Goal: Communication & Community: Answer question/provide support

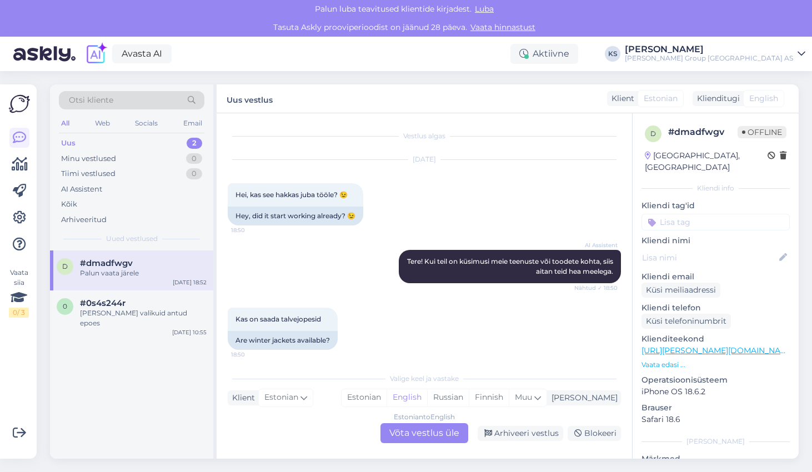
scroll to position [284, 0]
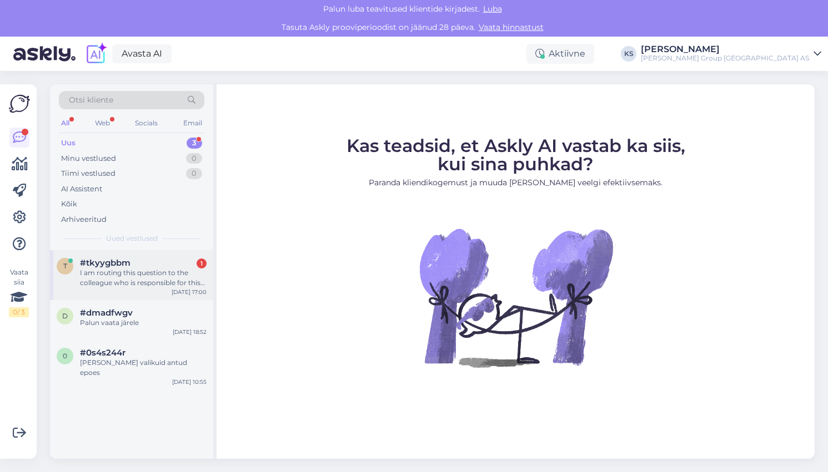
click at [110, 275] on div "I am routing this question to the colleague who is responsible for this topic. …" at bounding box center [143, 278] width 127 height 20
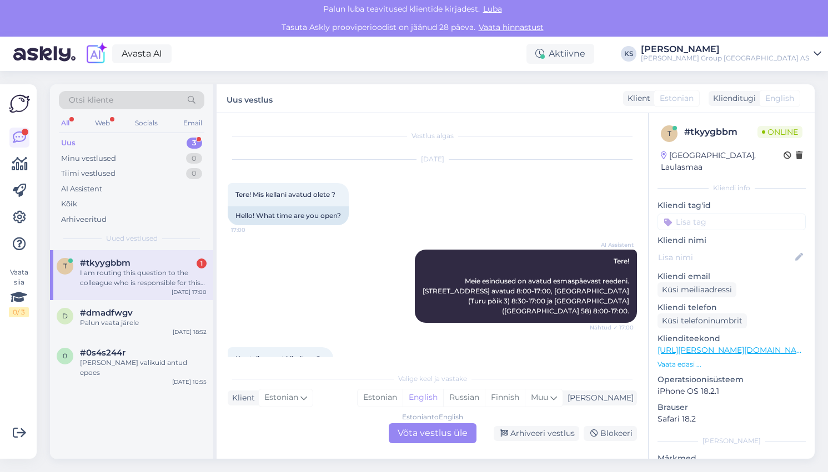
scroll to position [141, 0]
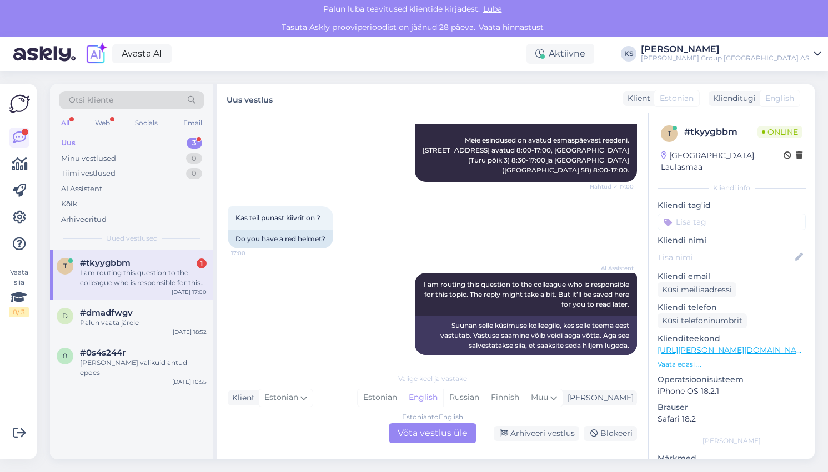
click at [690, 360] on p "Vaata edasi ..." at bounding box center [731, 365] width 148 height 10
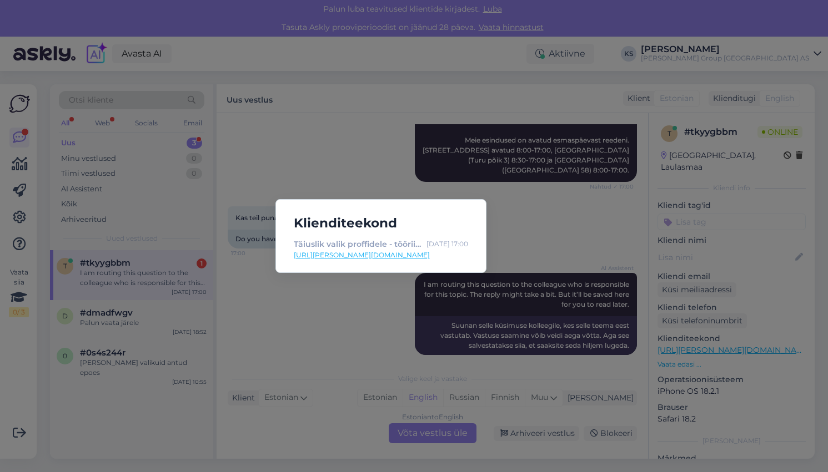
click at [750, 424] on div "Klienditeekond Täiuslik valik proffidele - tööriistadest tööriieteni | [PERSON_…" at bounding box center [414, 236] width 828 height 472
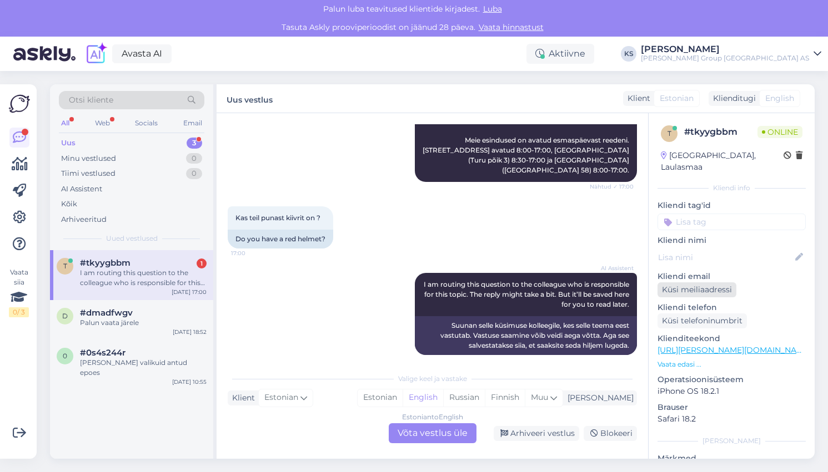
click at [721, 283] on div "Küsi meiliaadressi" at bounding box center [696, 290] width 79 height 15
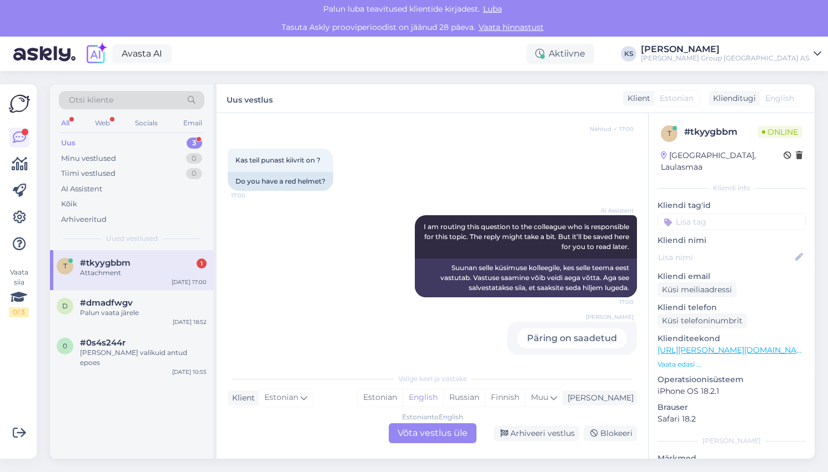
click at [684, 221] on div "t # tkyygbbm Online [GEOGRAPHIC_DATA], Laulasmaa Kliendi info Kliendi tag'id Kl…" at bounding box center [731, 348] width 166 height 471
click at [685, 235] on p "Kliendi nimi" at bounding box center [731, 241] width 148 height 12
click at [683, 235] on p "Kliendi nimi" at bounding box center [731, 241] width 148 height 12
click at [793, 251] on icon at bounding box center [799, 257] width 12 height 12
type input "Erkko"
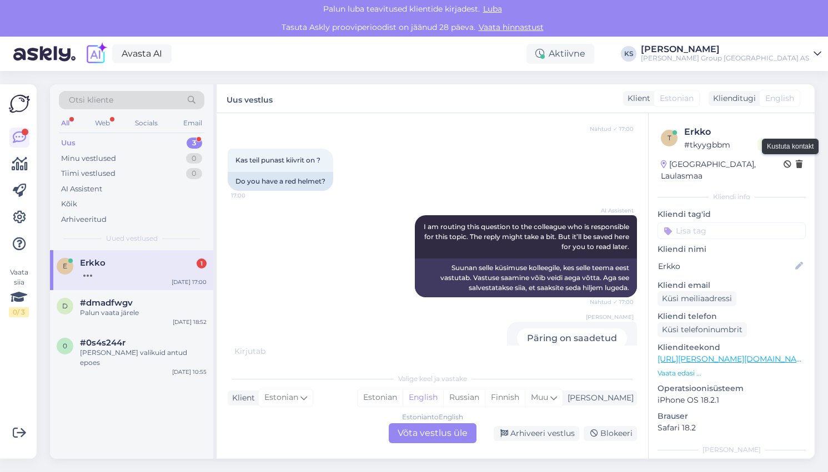
scroll to position [265, 0]
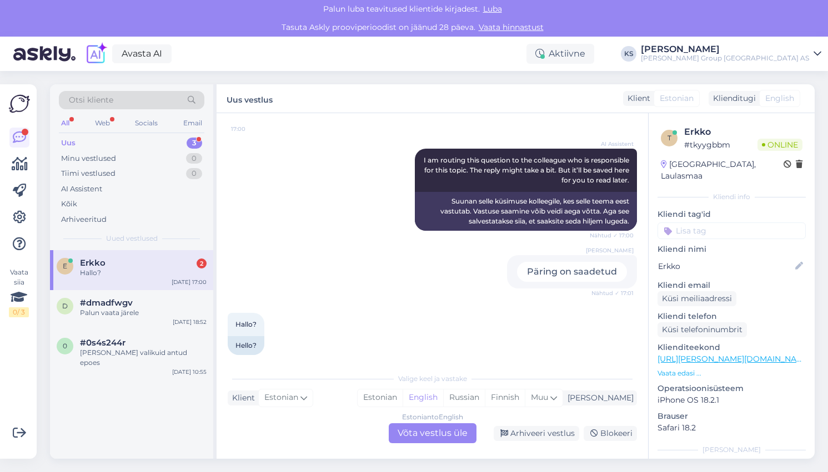
click at [420, 435] on div "Estonian to English Võta vestlus üle" at bounding box center [433, 434] width 88 height 20
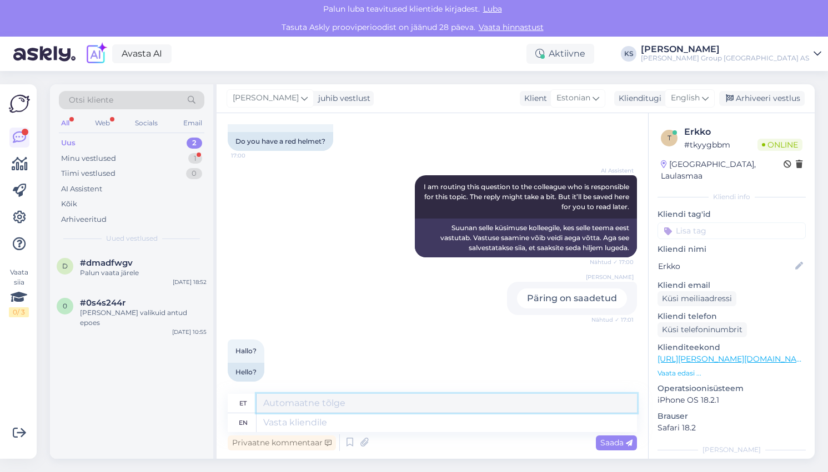
click at [358, 405] on textarea at bounding box center [446, 403] width 380 height 19
click at [620, 443] on span "Saada" at bounding box center [616, 443] width 32 height 10
click at [609, 442] on span "Saada" at bounding box center [616, 443] width 32 height 10
click at [352, 421] on textarea at bounding box center [446, 423] width 380 height 19
click at [351, 406] on textarea "hello" at bounding box center [446, 403] width 380 height 19
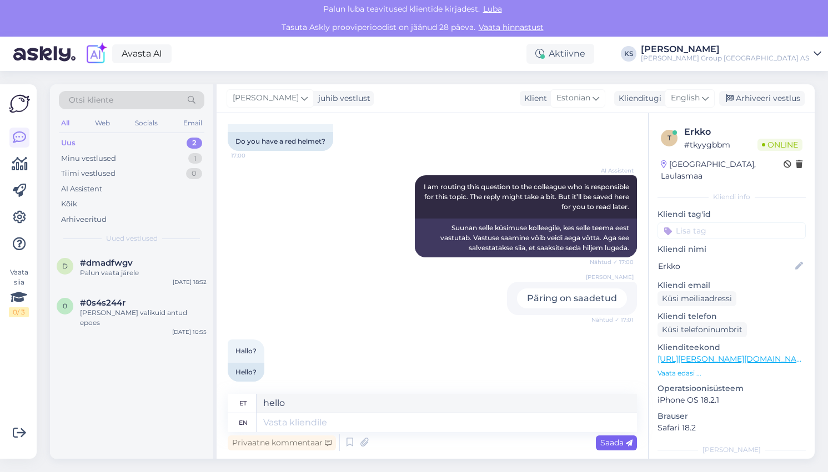
click at [614, 441] on span "Saada" at bounding box center [616, 443] width 32 height 10
click at [412, 404] on textarea "hello" at bounding box center [446, 403] width 380 height 19
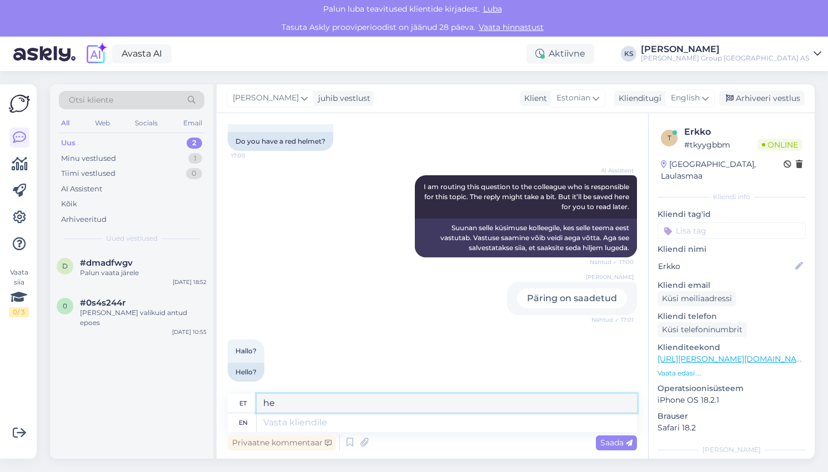
type textarea "h"
type textarea "tere"
click at [632, 437] on div "Saada" at bounding box center [616, 443] width 41 height 15
click at [632, 438] on div "Saada" at bounding box center [616, 443] width 41 height 15
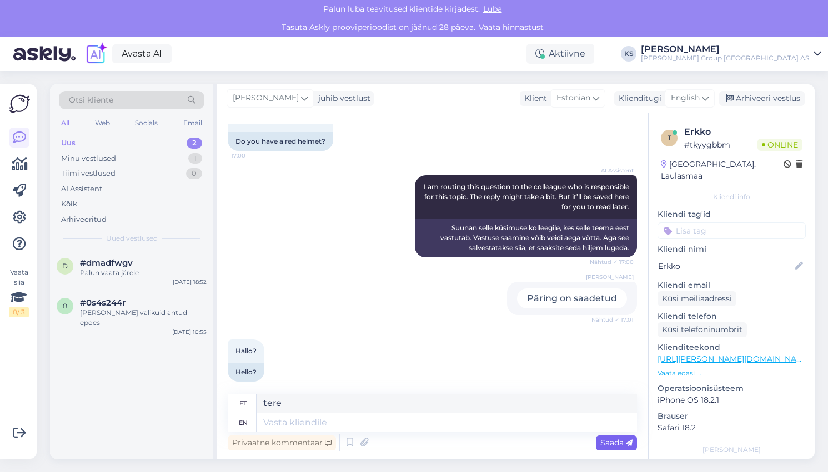
click at [632, 438] on div "Saada" at bounding box center [616, 443] width 41 height 15
click at [631, 439] on span "Saada" at bounding box center [616, 443] width 32 height 10
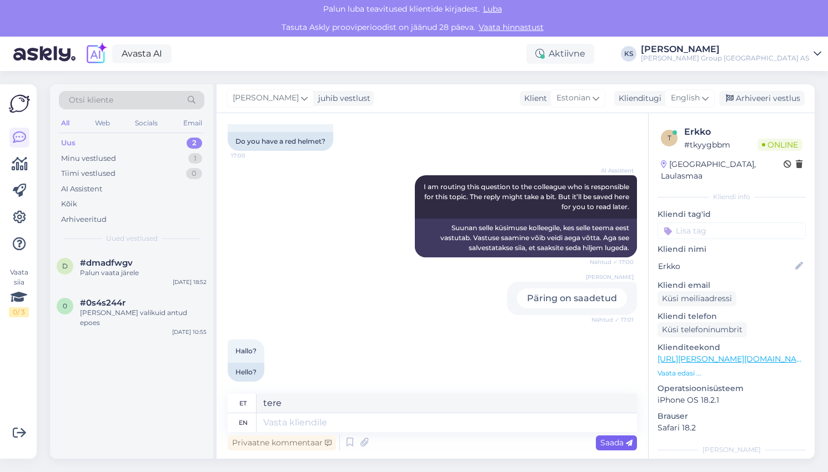
click at [629, 440] on span "Saada" at bounding box center [616, 443] width 32 height 10
click at [608, 441] on span "Saada" at bounding box center [616, 443] width 32 height 10
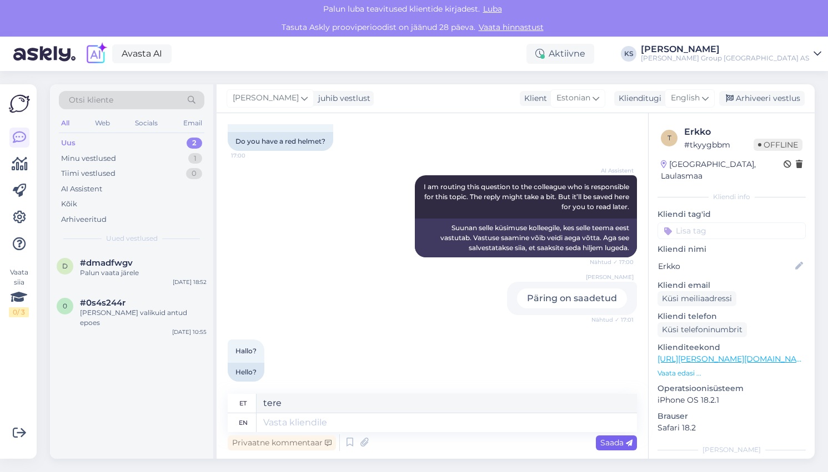
click at [608, 441] on span "Saada" at bounding box center [616, 443] width 32 height 10
click at [360, 426] on textarea at bounding box center [446, 423] width 380 height 19
type textarea "hello"
click at [617, 448] on div "Saada" at bounding box center [616, 443] width 41 height 15
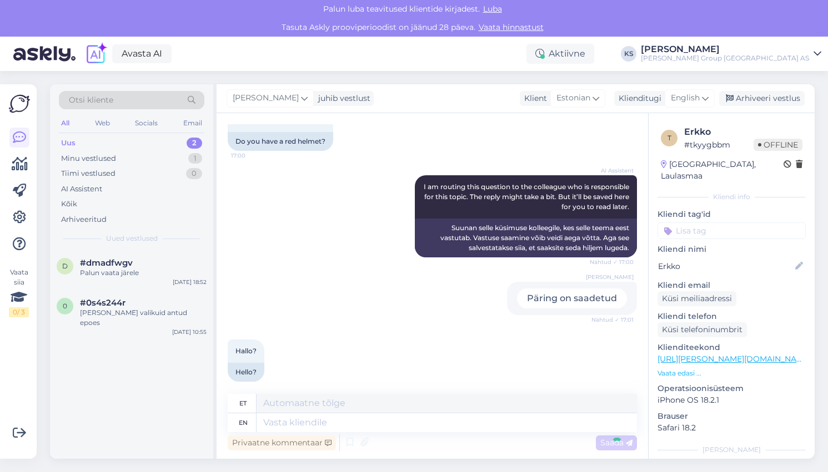
scroll to position [305, 0]
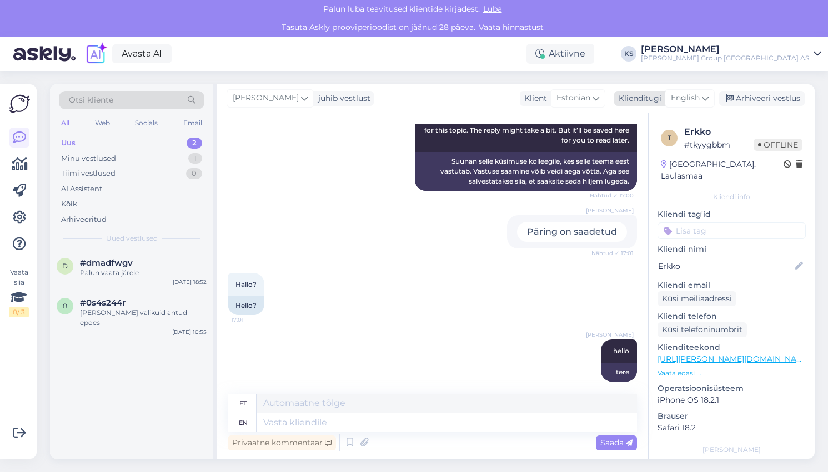
click at [706, 93] on icon at bounding box center [705, 98] width 7 height 12
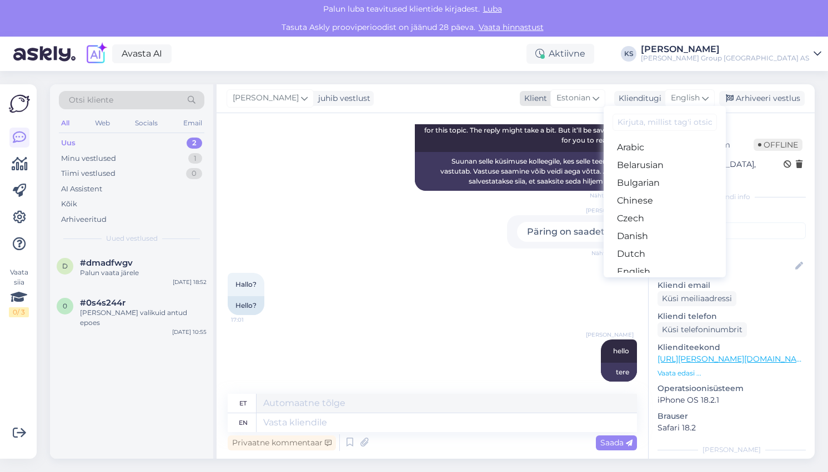
click at [598, 98] on icon at bounding box center [595, 98] width 7 height 12
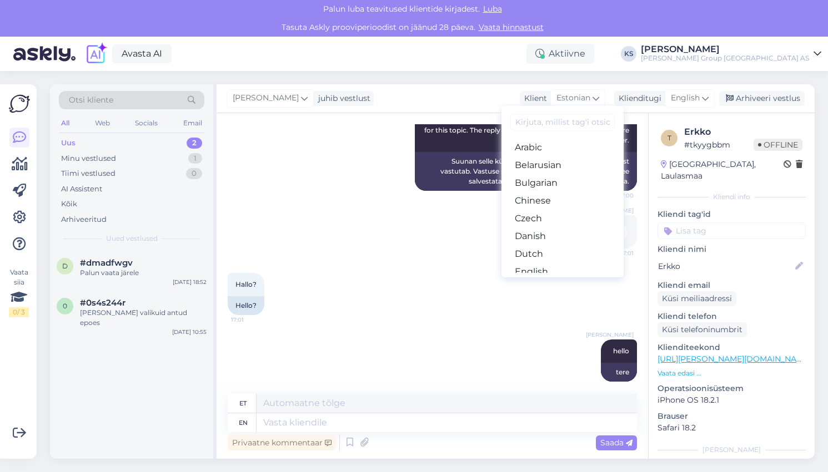
click at [402, 94] on div "[PERSON_NAME] juhib vestlust Klient Estonian Arabic Belarusian Bulgarian Chines…" at bounding box center [515, 98] width 598 height 29
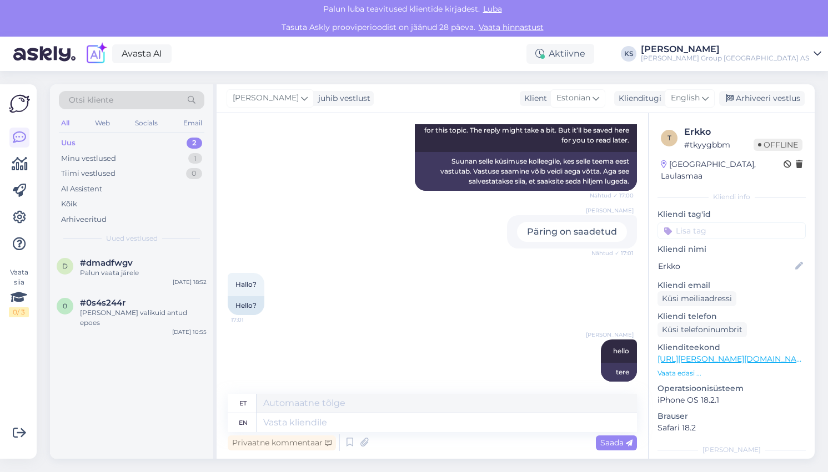
click at [446, 94] on div "[PERSON_NAME] juhib vestlust Klient Estonian Arabic Belarusian Bulgarian Chines…" at bounding box center [515, 98] width 598 height 29
click at [620, 347] on span "hello" at bounding box center [621, 351] width 16 height 8
click at [593, 357] on icon at bounding box center [594, 360] width 3 height 7
click at [568, 286] on div "Hallo? 17:01 Hello?" at bounding box center [432, 294] width 409 height 67
click at [127, 263] on span "#dmadfwgv" at bounding box center [106, 263] width 53 height 10
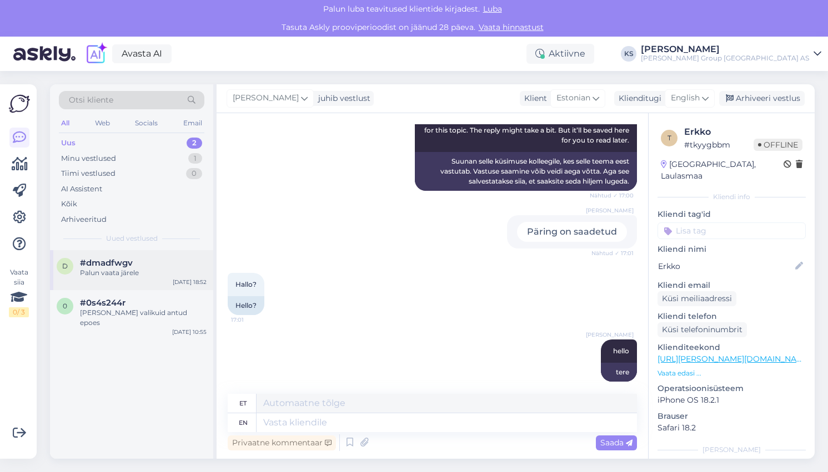
scroll to position [283, 0]
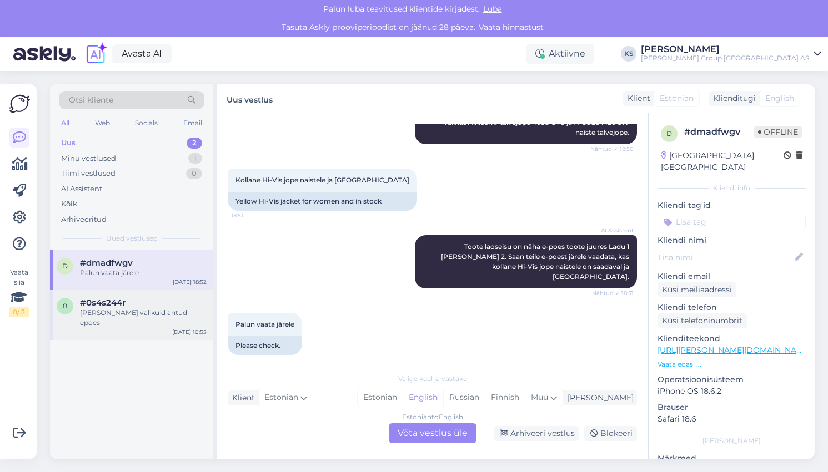
click at [119, 305] on span "#0s4s244r" at bounding box center [103, 303] width 46 height 10
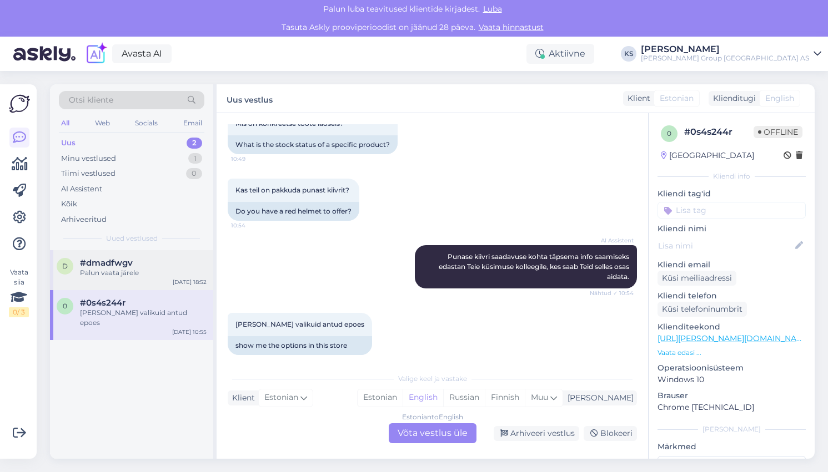
click at [113, 271] on div "Palun vaata järele" at bounding box center [143, 273] width 127 height 10
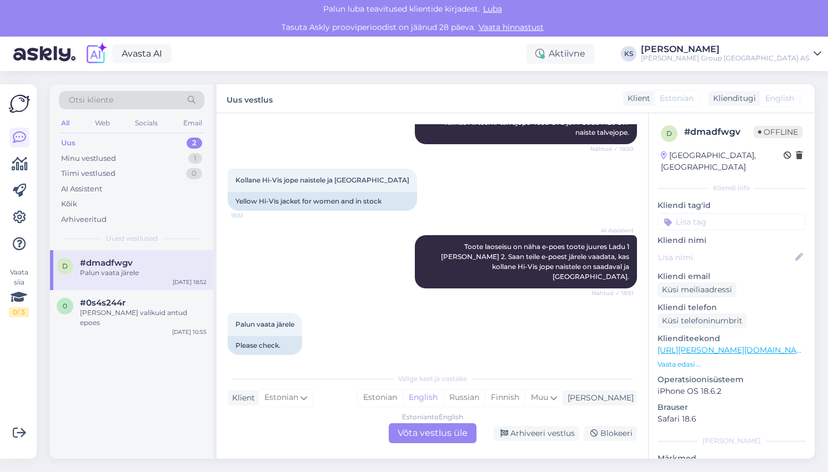
click at [105, 147] on div "Uus 2" at bounding box center [131, 143] width 145 height 16
click at [105, 155] on div "Minu vestlused" at bounding box center [88, 158] width 55 height 11
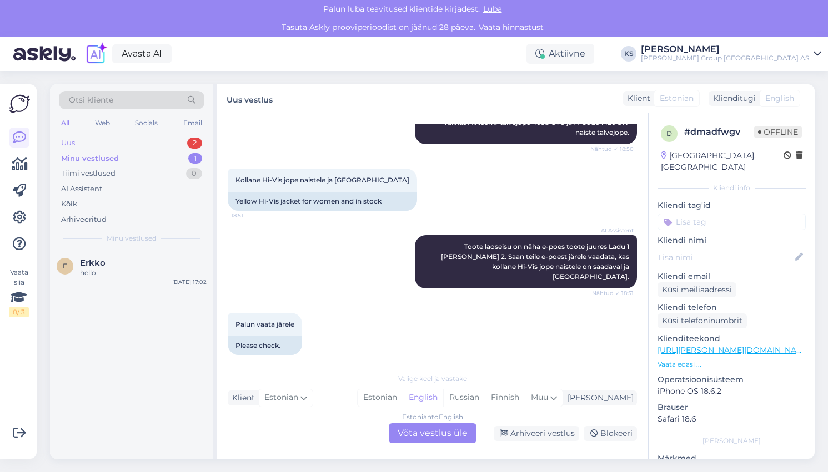
click at [99, 141] on div "Uus 2" at bounding box center [131, 143] width 145 height 16
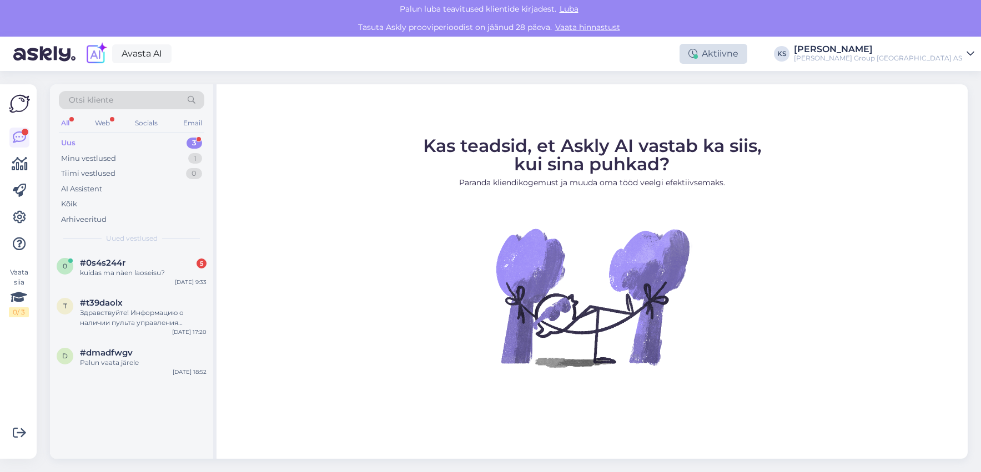
click at [747, 54] on div "Aktiivne" at bounding box center [713, 54] width 68 height 20
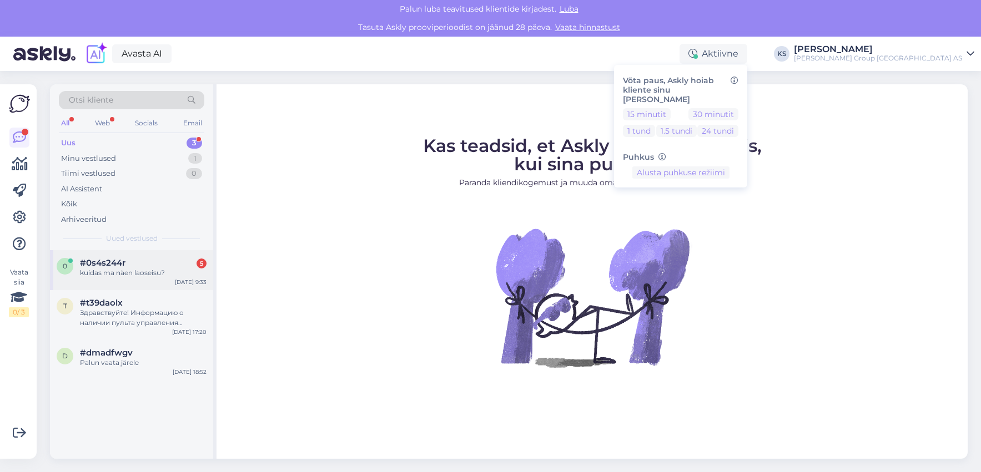
click at [104, 263] on span "#0s4s244r" at bounding box center [103, 263] width 46 height 10
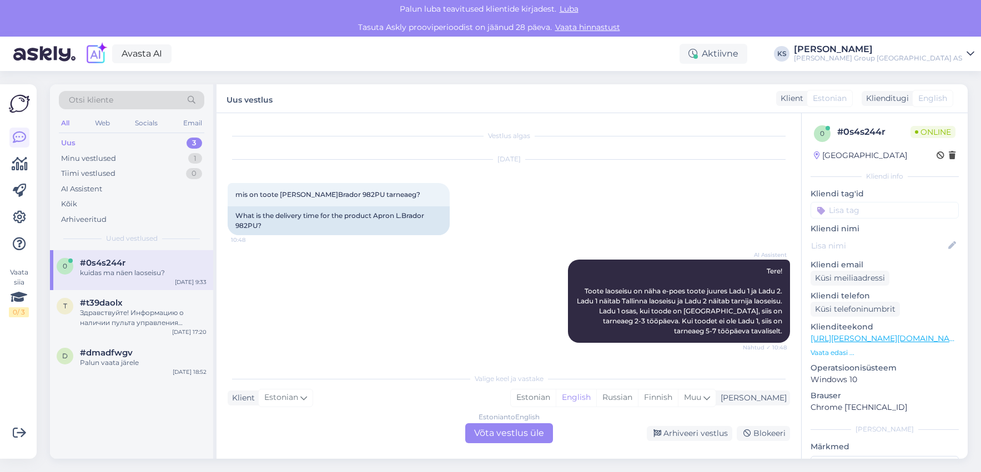
scroll to position [688, 0]
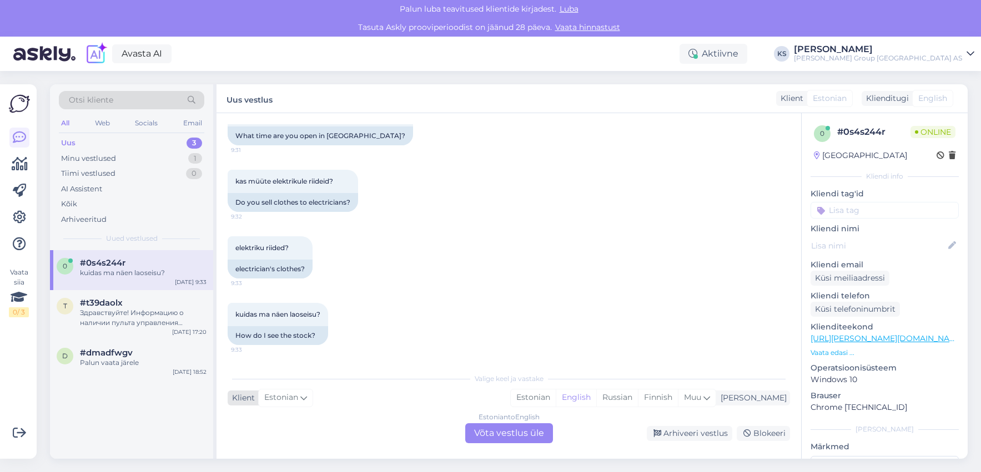
click at [242, 400] on div "Klient" at bounding box center [241, 398] width 27 height 12
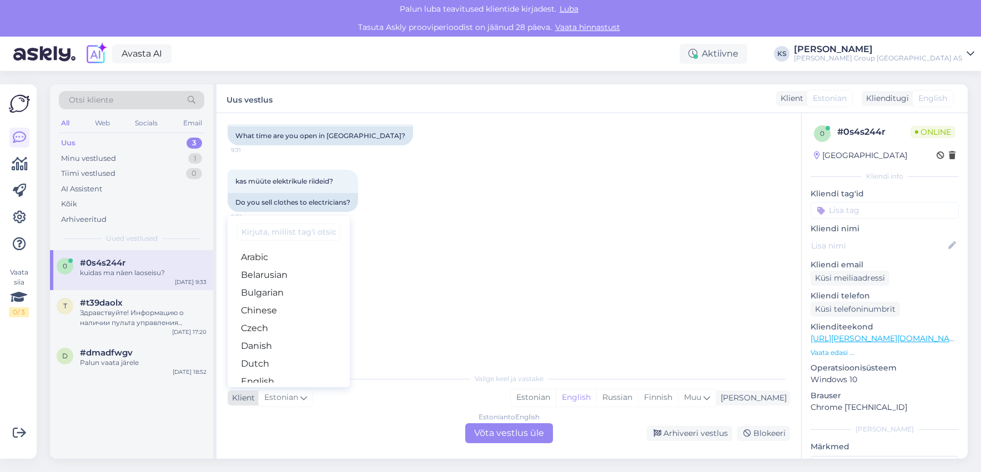
click at [242, 400] on div "Klient" at bounding box center [241, 398] width 27 height 12
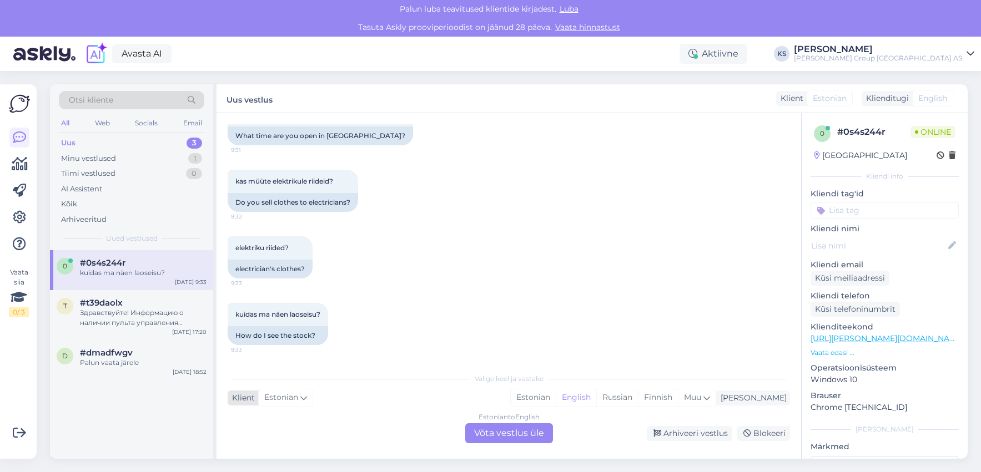
click at [293, 399] on span "Estonian" at bounding box center [281, 398] width 34 height 12
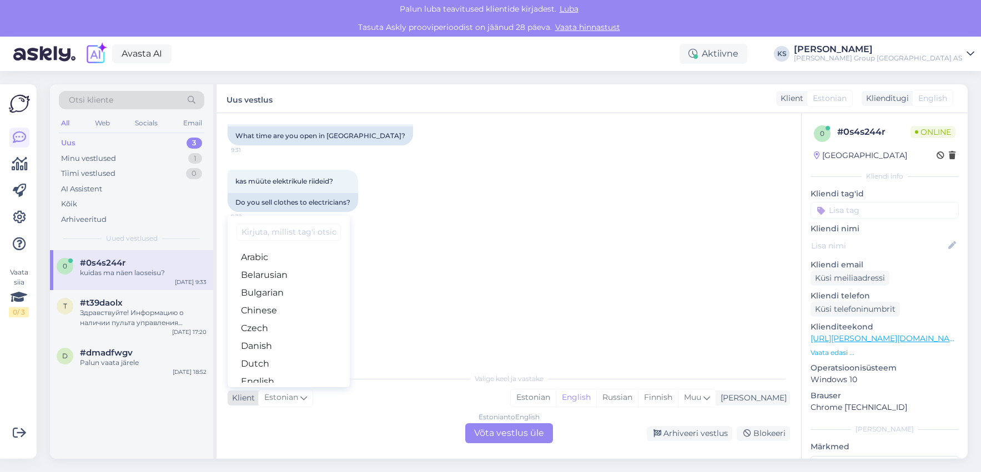
click at [293, 399] on span "Estonian" at bounding box center [281, 398] width 34 height 12
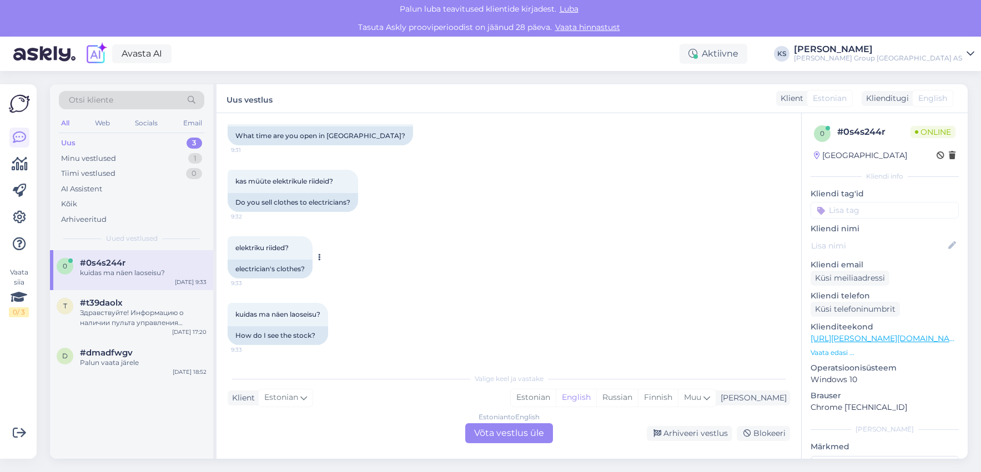
click at [319, 259] on icon at bounding box center [319, 257] width 3 height 7
click at [516, 437] on div "Estonian to English Võta vestlus üle" at bounding box center [509, 434] width 88 height 20
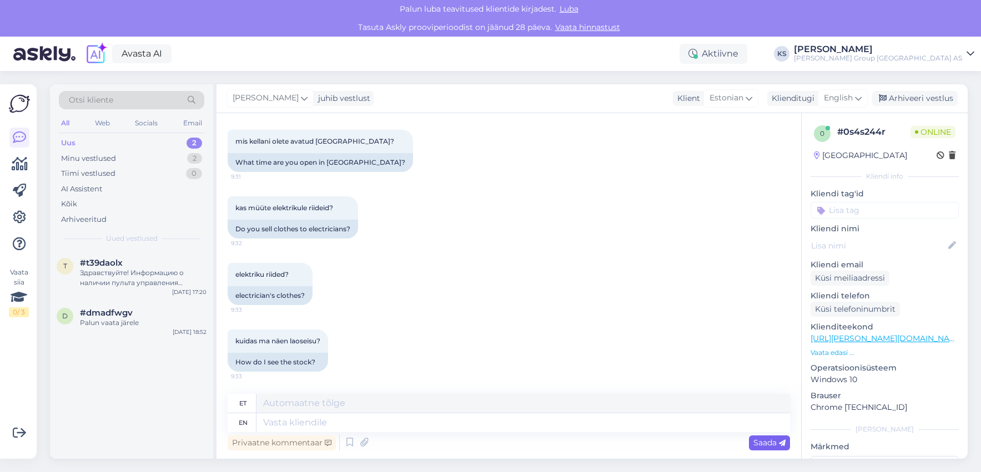
click at [775, 441] on span "Saada" at bounding box center [769, 443] width 32 height 10
click at [327, 445] on icon at bounding box center [328, 443] width 7 height 7
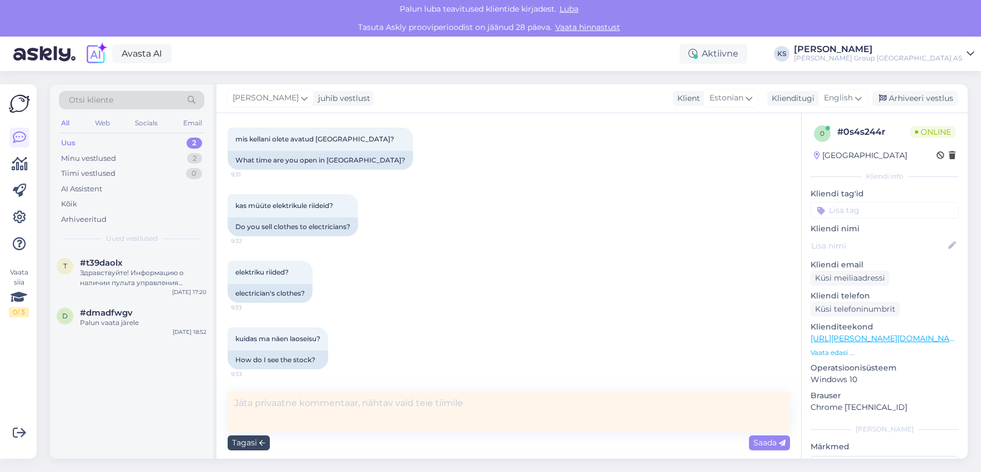
click at [256, 444] on div "Tagasi" at bounding box center [249, 443] width 42 height 15
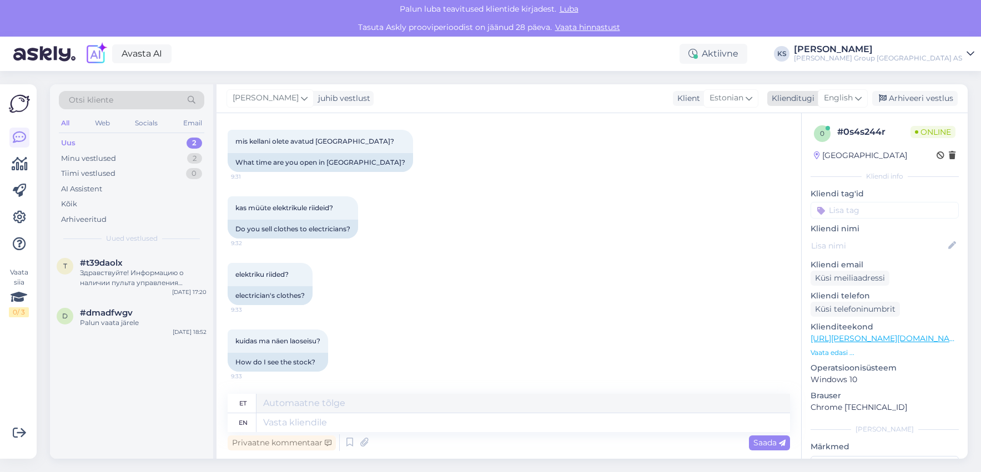
click at [809, 97] on div "Klienditugi" at bounding box center [790, 99] width 47 height 12
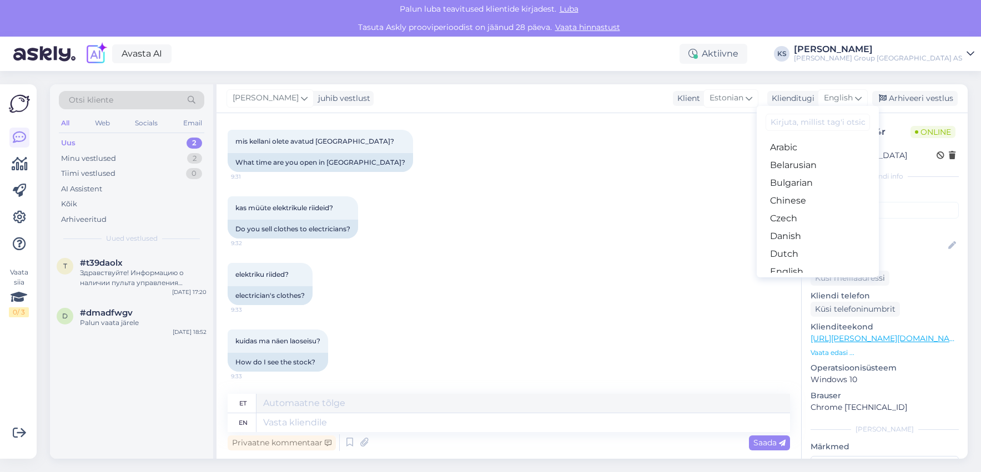
click at [159, 145] on div "Uus 2" at bounding box center [131, 143] width 145 height 16
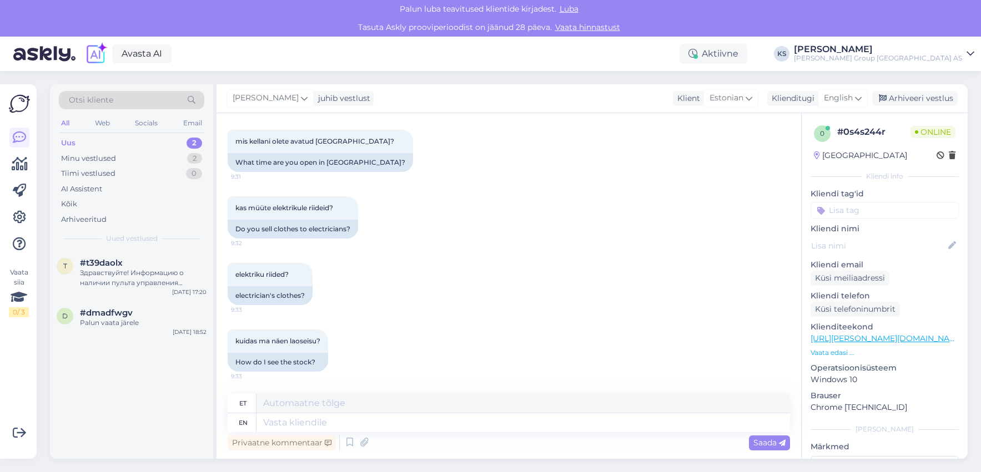
click at [195, 142] on div "2" at bounding box center [195, 143] width 16 height 11
click at [78, 158] on div "Minu vestlused" at bounding box center [88, 158] width 55 height 11
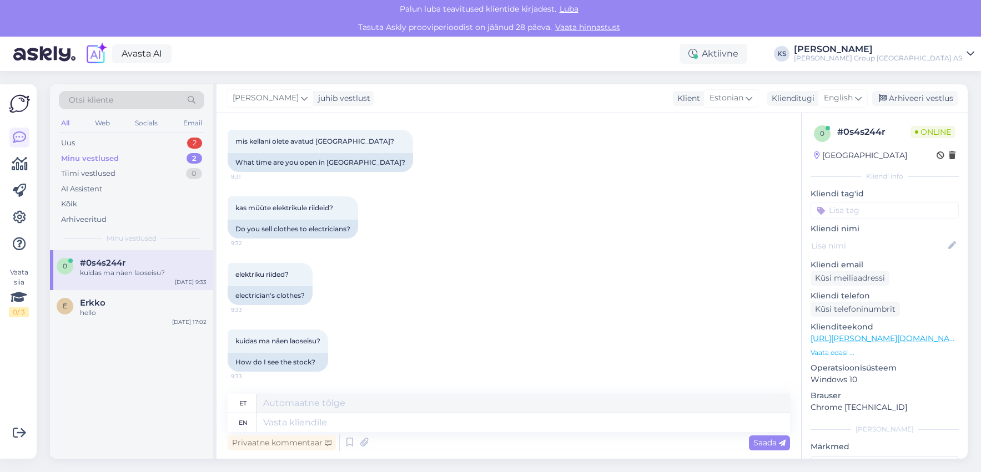
click at [99, 262] on span "#0s4s244r" at bounding box center [103, 263] width 46 height 10
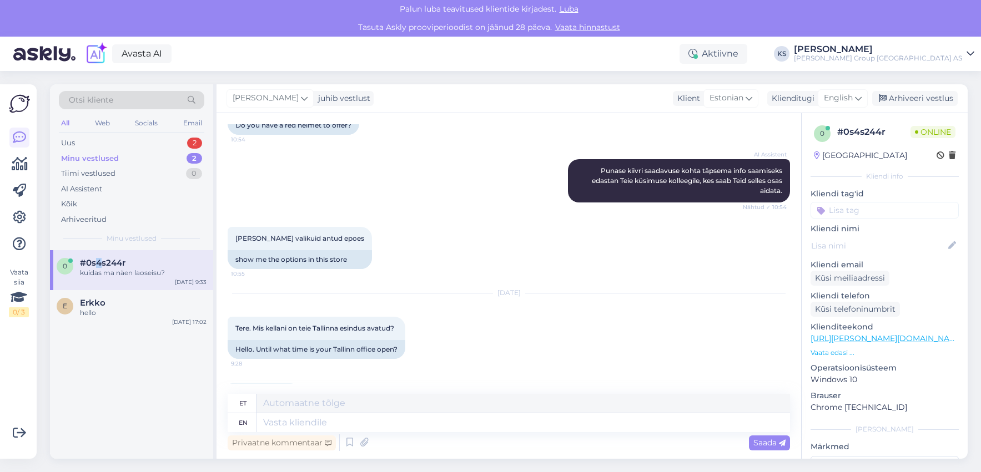
scroll to position [273, 0]
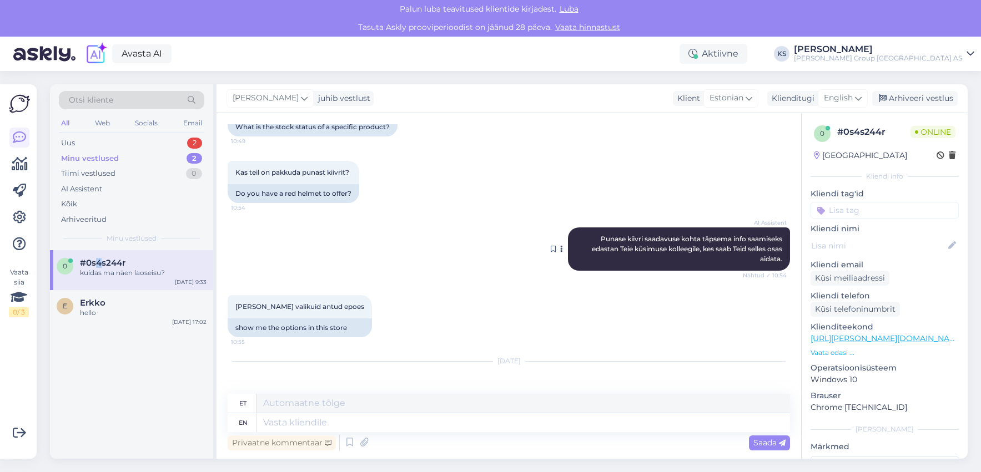
click at [767, 222] on span "AI Assistent" at bounding box center [766, 223] width 42 height 8
click at [767, 223] on span "AI Assistent" at bounding box center [766, 223] width 42 height 8
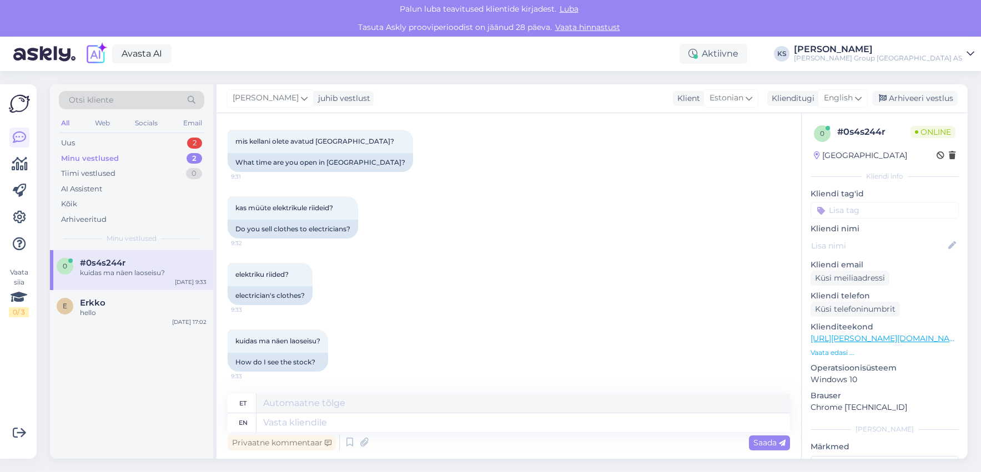
click at [820, 134] on span "0" at bounding box center [822, 133] width 4 height 8
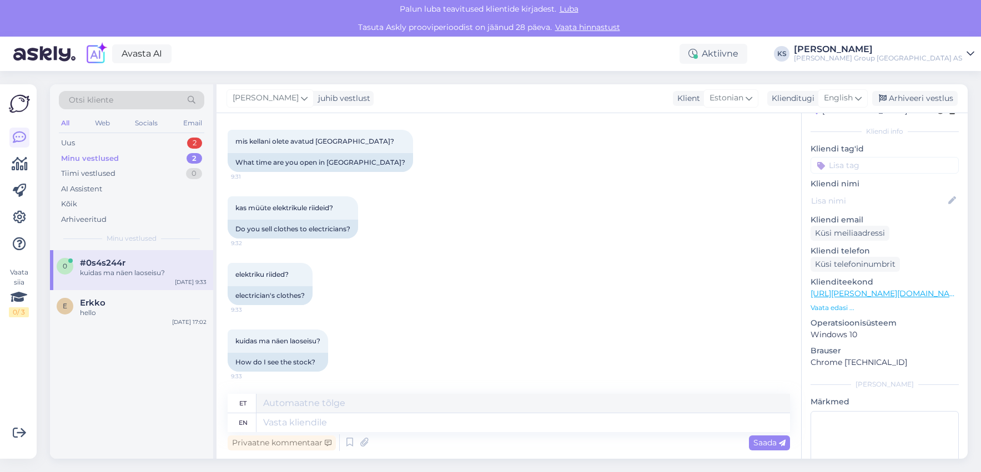
scroll to position [114, 0]
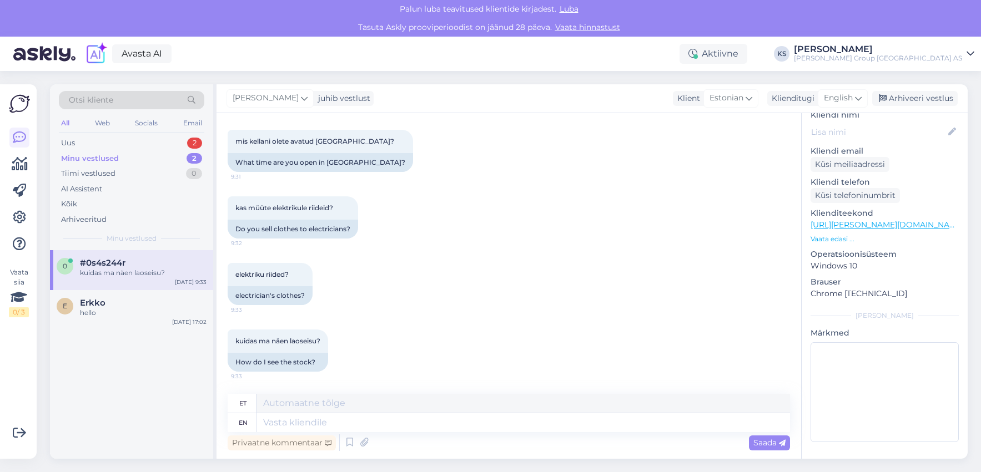
click at [104, 265] on span "#0s4s244r" at bounding box center [103, 263] width 46 height 10
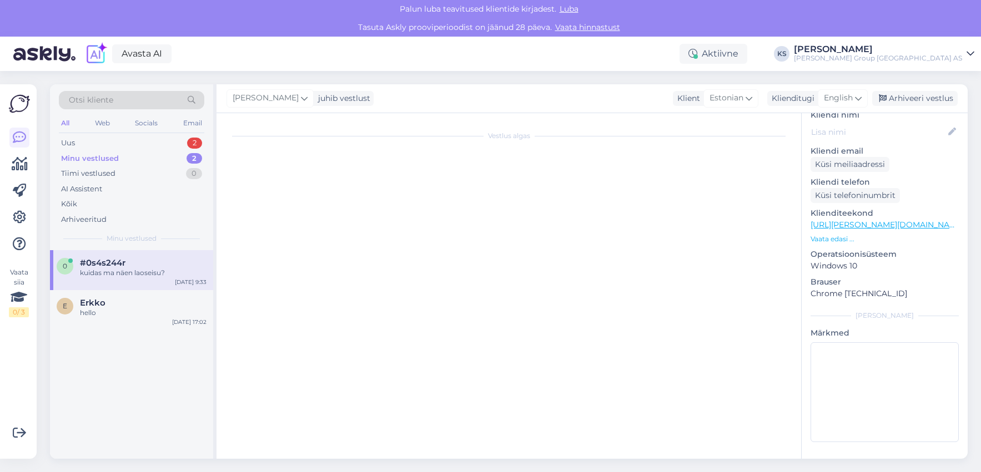
scroll to position [0, 0]
click at [104, 265] on span "#0s4s244r" at bounding box center [103, 263] width 46 height 10
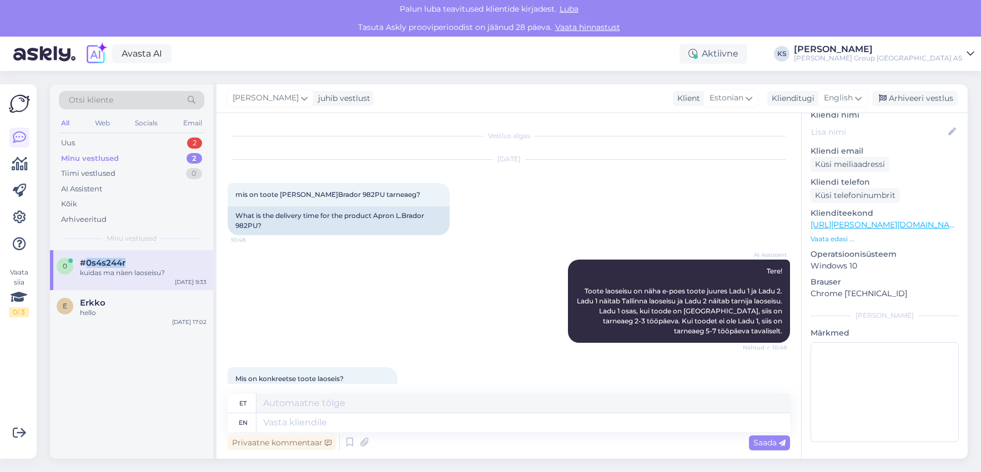
click at [104, 265] on span "#0s4s244r" at bounding box center [103, 263] width 46 height 10
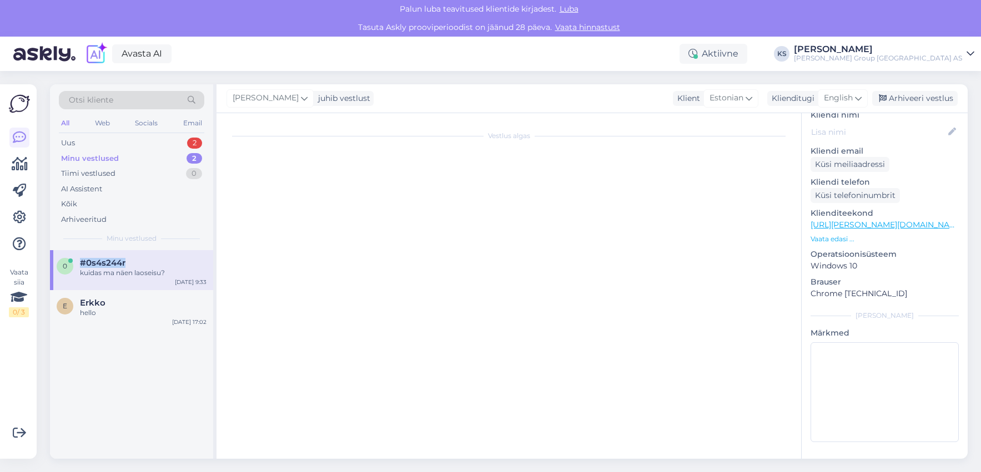
click at [104, 265] on span "#0s4s244r" at bounding box center [103, 263] width 46 height 10
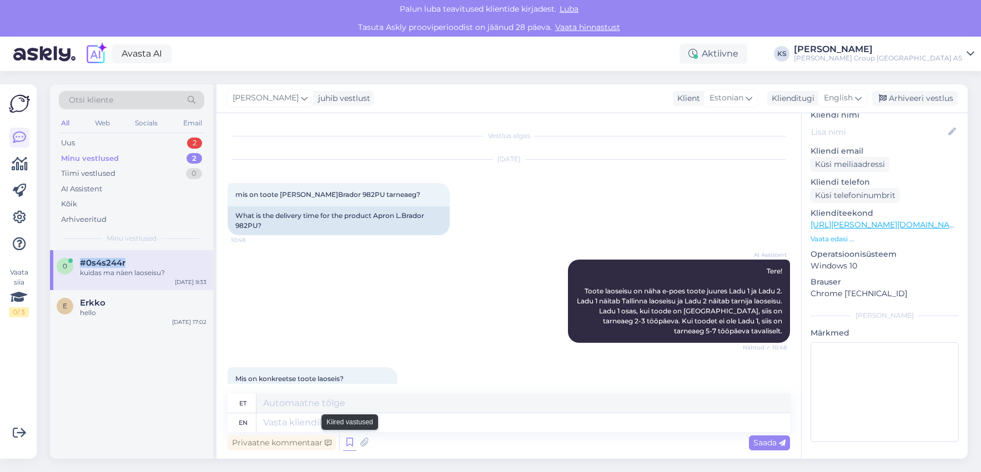
click at [348, 440] on icon at bounding box center [349, 443] width 13 height 17
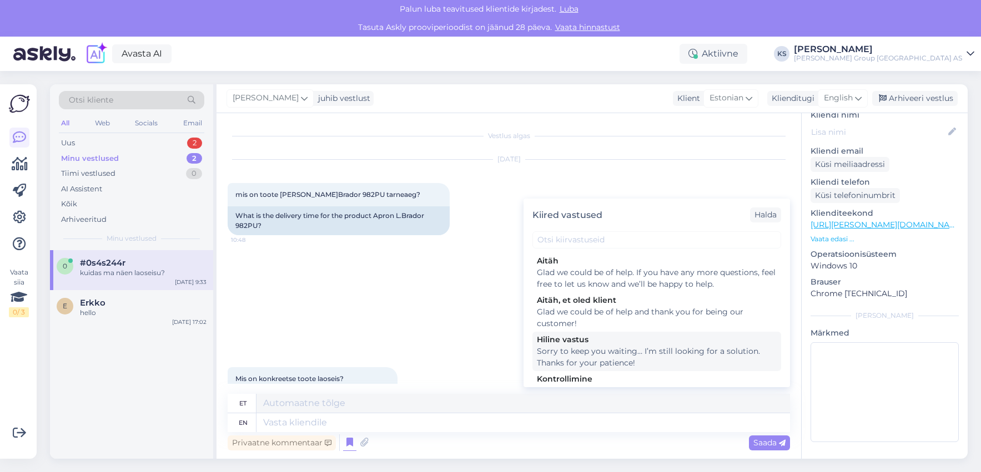
click at [581, 349] on div "Sorry to keep you waiting… I’m still looking for a solution. Thanks for your pa…" at bounding box center [657, 357] width 240 height 23
type textarea "Vabandust, et peate ootama… ma veel otsin lahendust… tänud kannatlikkuse eest!"
type textarea "Sorry to keep you waiting… I’m still looking for a solution. Thanks for your pa…"
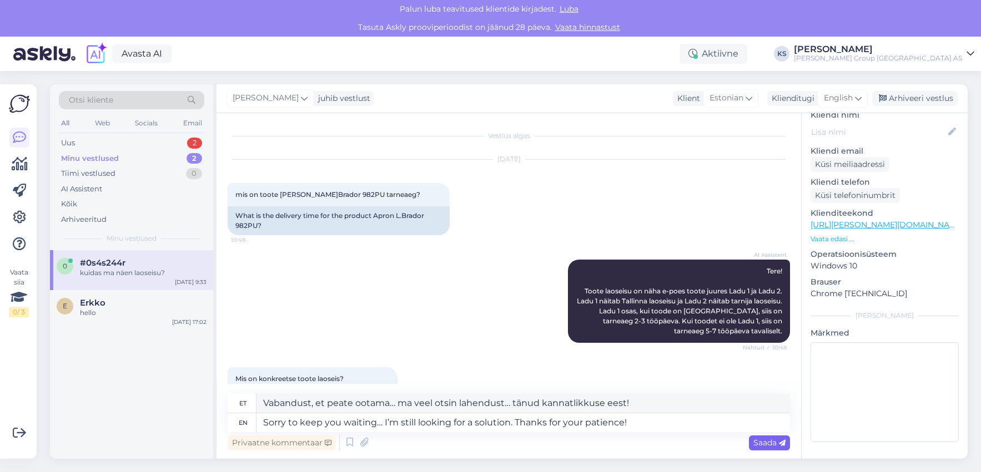
click at [759, 443] on span "Saada" at bounding box center [769, 443] width 32 height 10
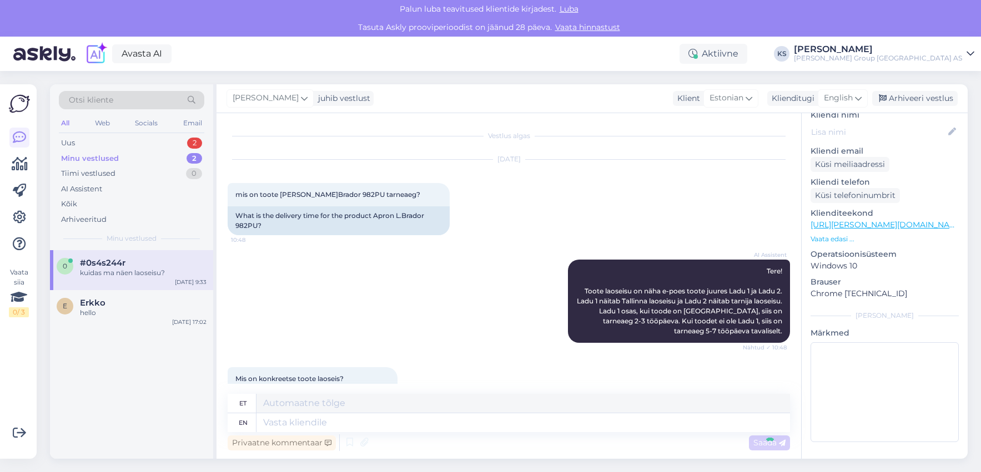
scroll to position [748, 0]
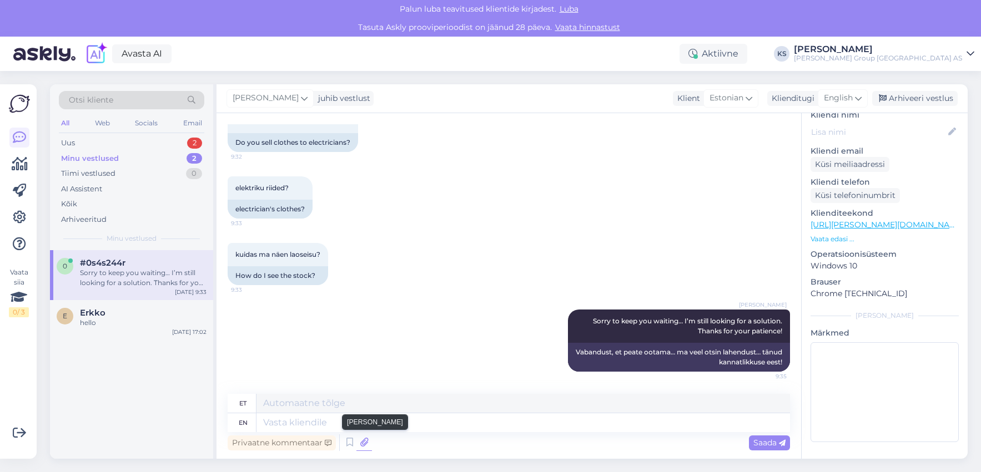
click at [365, 442] on icon at bounding box center [364, 443] width 16 height 17
click at [345, 442] on icon at bounding box center [349, 443] width 13 height 17
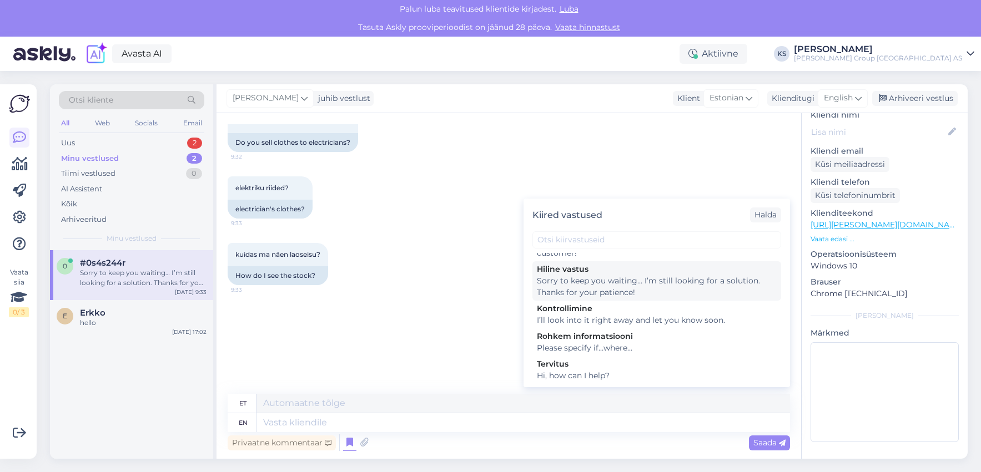
scroll to position [72, 0]
click at [409, 290] on div "kuidas ma näen laoseisu? 9:33 How do I see the stock?" at bounding box center [509, 264] width 562 height 67
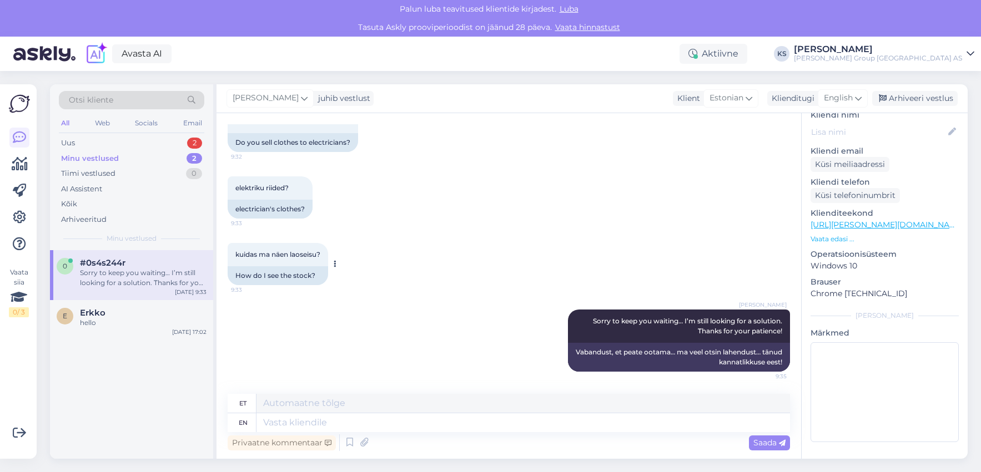
click at [256, 251] on span "kuidas ma näen laoseisu?" at bounding box center [277, 254] width 85 height 8
click at [63, 191] on div "AI Assistent" at bounding box center [81, 189] width 41 height 11
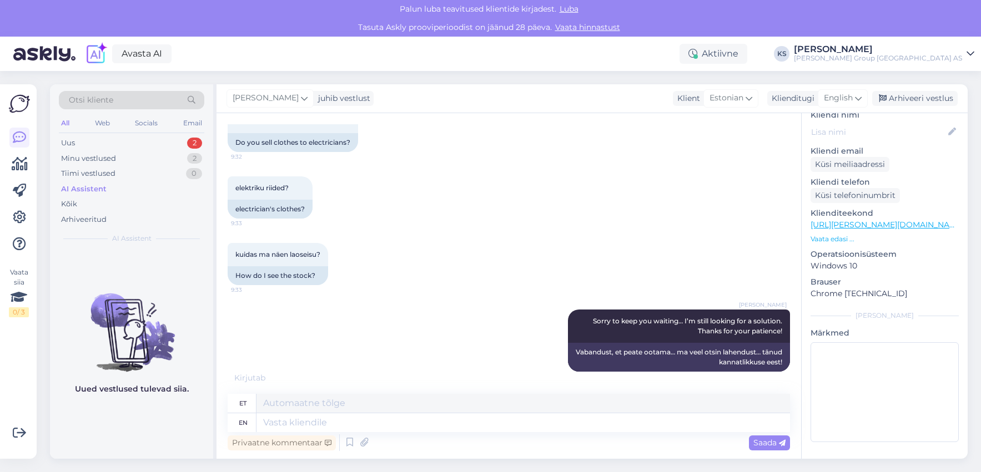
scroll to position [815, 0]
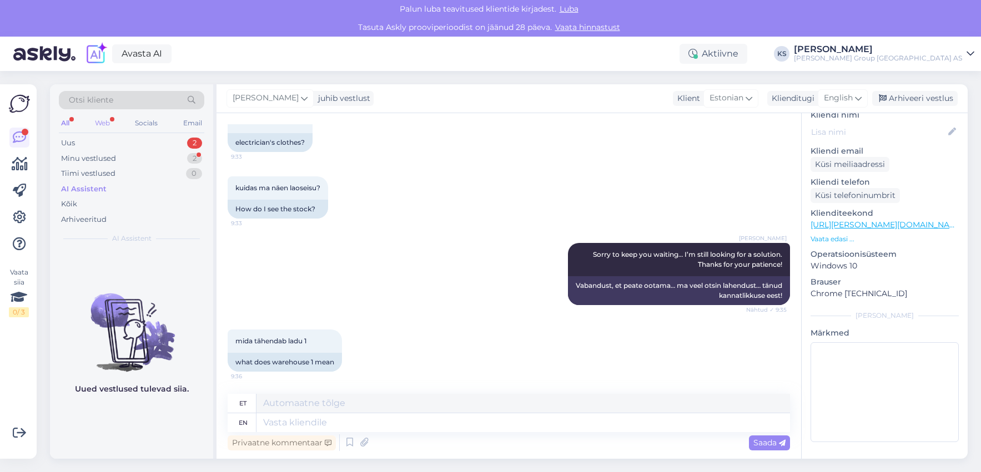
click at [110, 122] on div "Web" at bounding box center [102, 123] width 19 height 14
click at [70, 140] on div "Uus" at bounding box center [68, 143] width 14 height 11
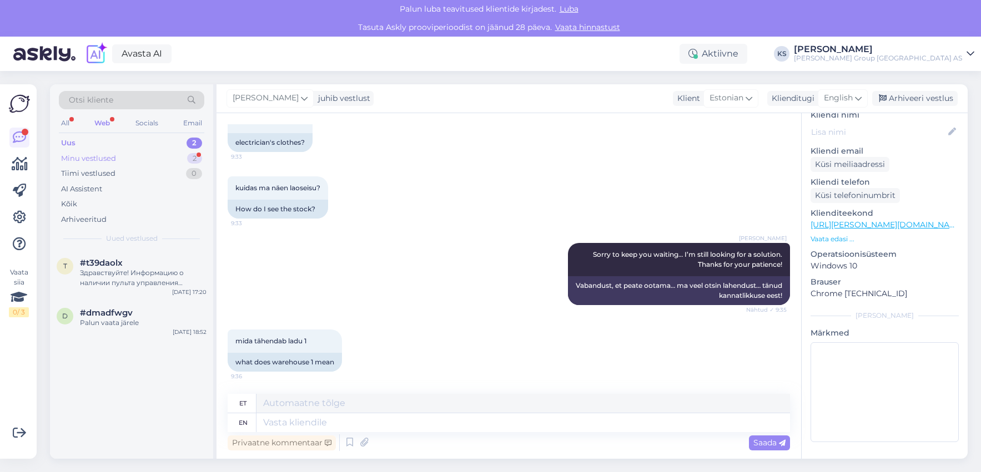
click at [109, 159] on div "Minu vestlused" at bounding box center [88, 158] width 55 height 11
click at [113, 278] on div "mida tähendab ladu 1" at bounding box center [143, 273] width 127 height 10
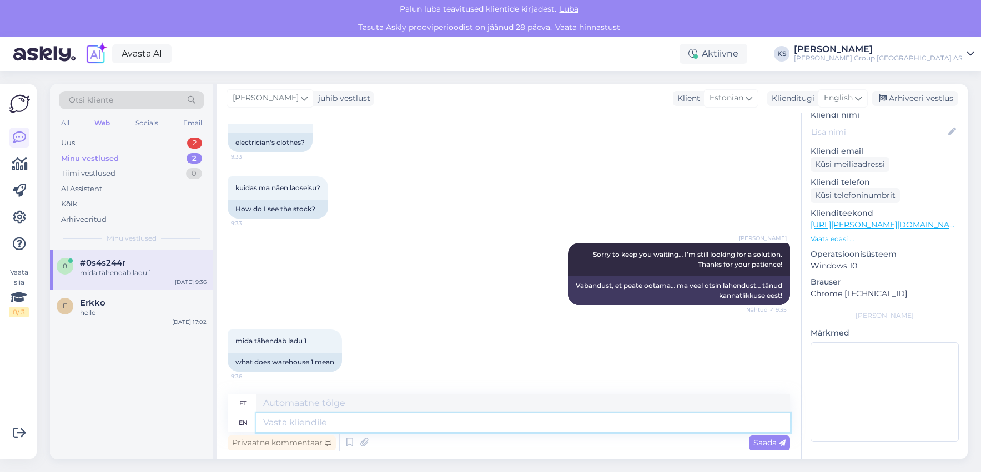
click at [482, 422] on textarea at bounding box center [522, 423] width 533 height 19
click at [407, 405] on textarea at bounding box center [522, 403] width 533 height 19
click at [412, 416] on textarea at bounding box center [522, 423] width 533 height 19
click at [410, 409] on textarea at bounding box center [522, 403] width 533 height 19
click at [327, 442] on icon at bounding box center [328, 443] width 7 height 7
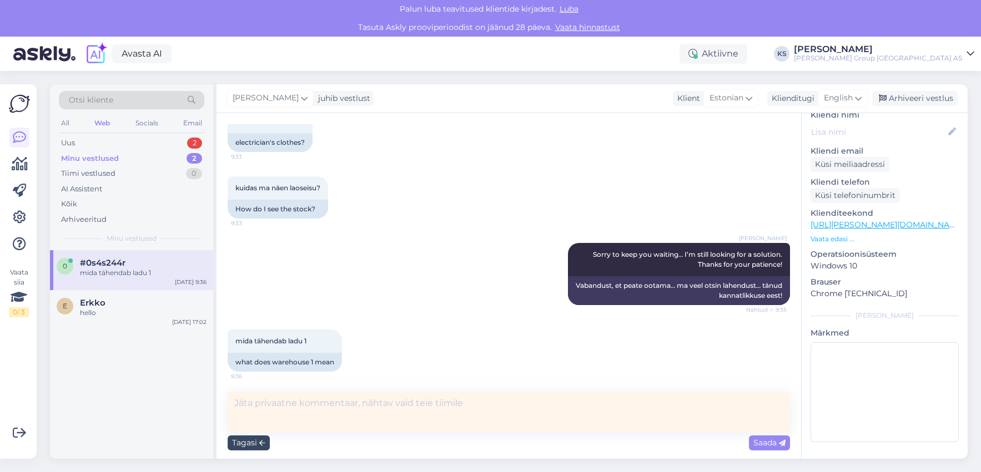
click at [259, 445] on icon at bounding box center [262, 443] width 6 height 7
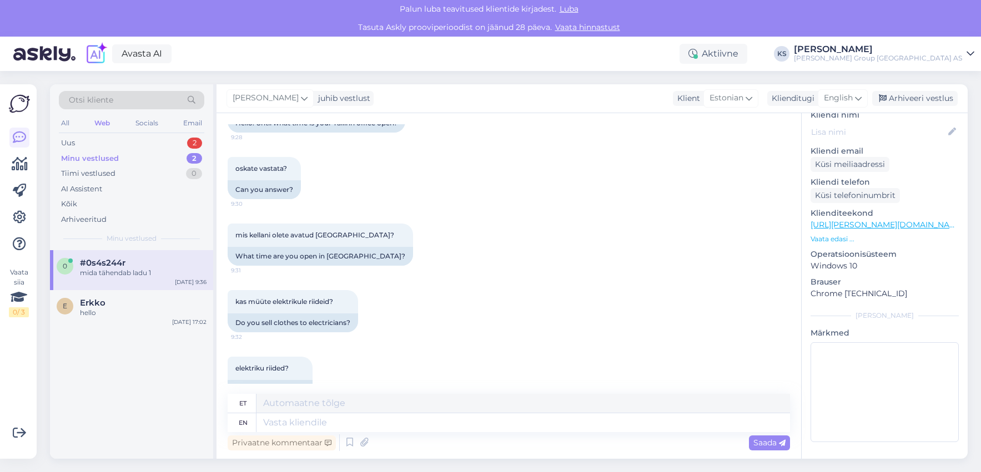
scroll to position [426, 0]
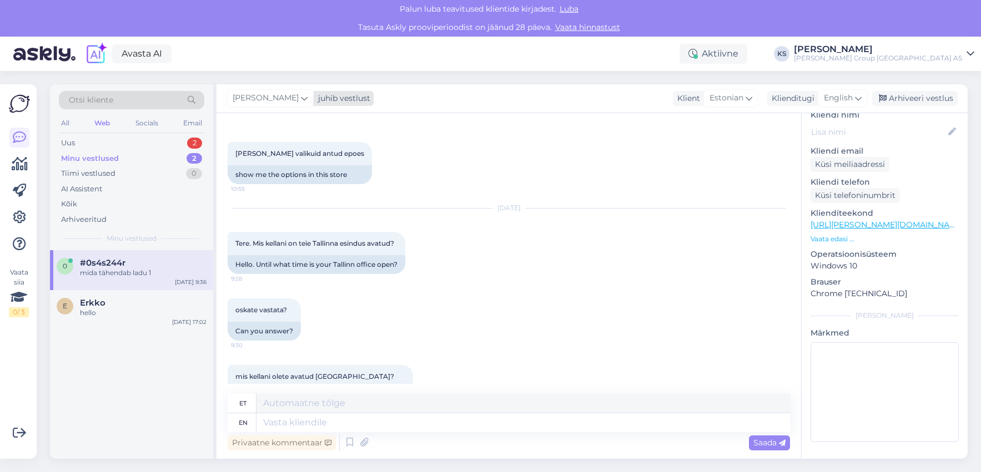
click at [370, 97] on div "juhib vestlust" at bounding box center [342, 99] width 57 height 12
click at [336, 149] on div "[PERSON_NAME]" at bounding box center [300, 147] width 95 height 13
click at [308, 95] on icon at bounding box center [304, 98] width 7 height 12
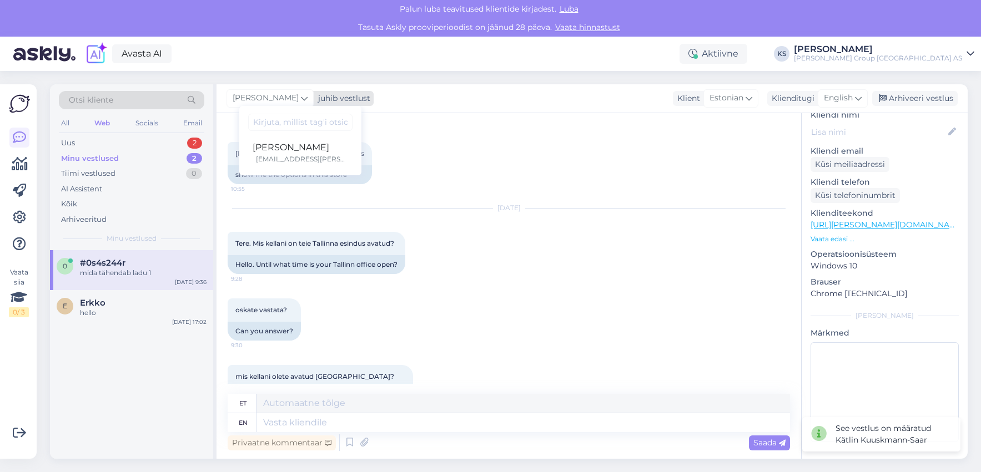
click at [367, 92] on div "Kätlin Kuuskmann-Saar juhib vestlust" at bounding box center [299, 98] width 147 height 15
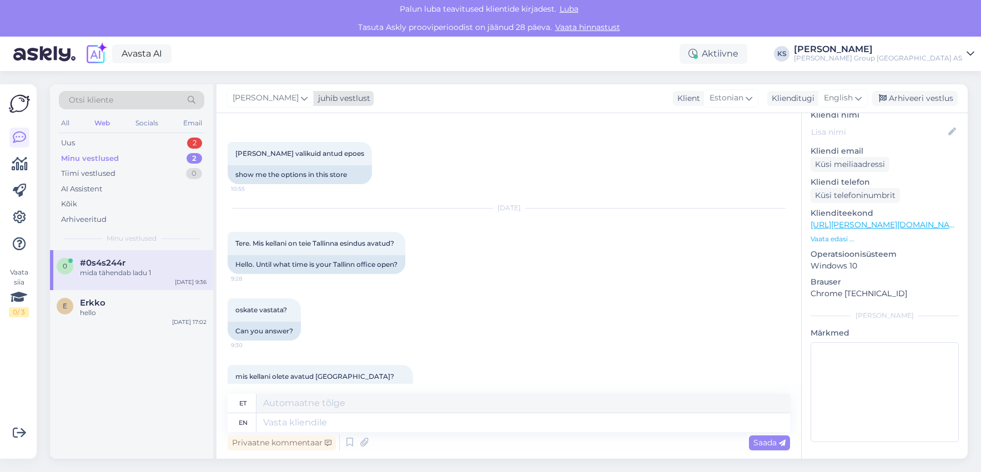
click at [370, 95] on div "juhib vestlust" at bounding box center [342, 99] width 57 height 12
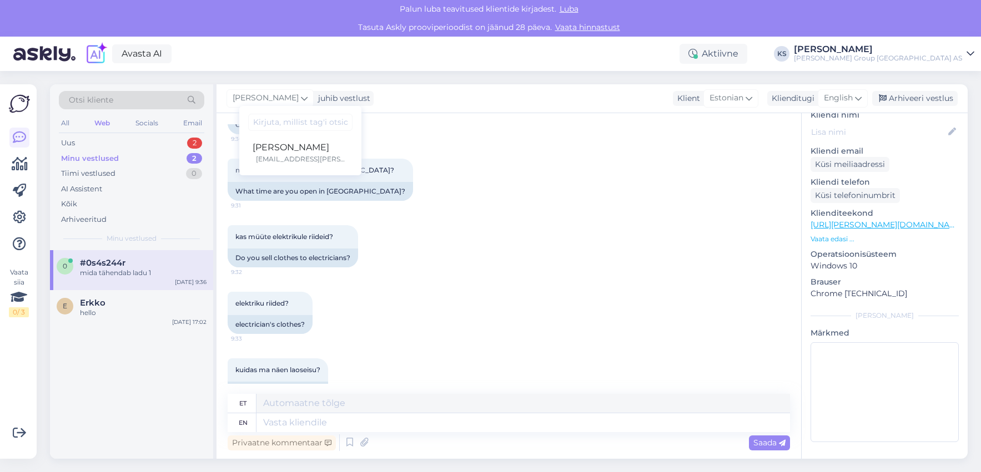
scroll to position [815, 0]
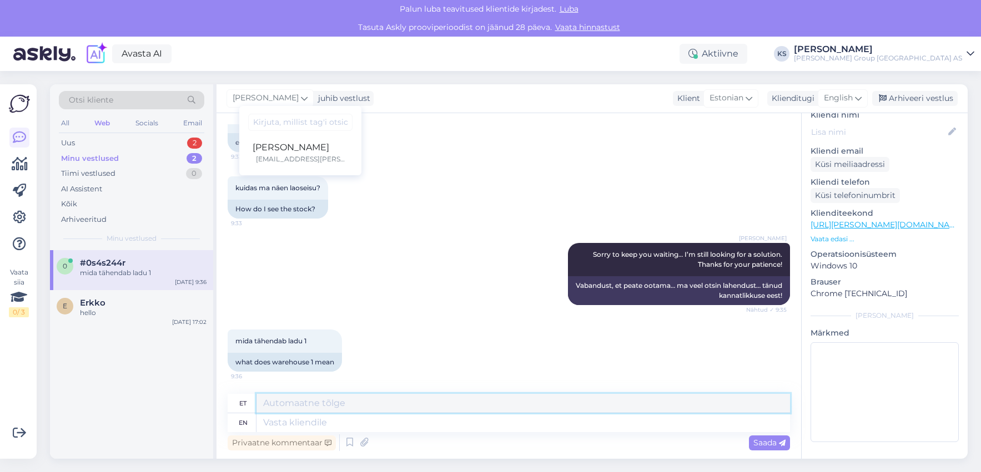
click at [332, 399] on textarea at bounding box center [522, 403] width 533 height 19
drag, startPoint x: 331, startPoint y: 424, endPoint x: 327, endPoint y: 415, distance: 9.5
click at [330, 424] on textarea at bounding box center [522, 423] width 533 height 19
click at [327, 407] on textarea at bounding box center [522, 403] width 533 height 19
click at [326, 426] on textarea at bounding box center [522, 423] width 533 height 19
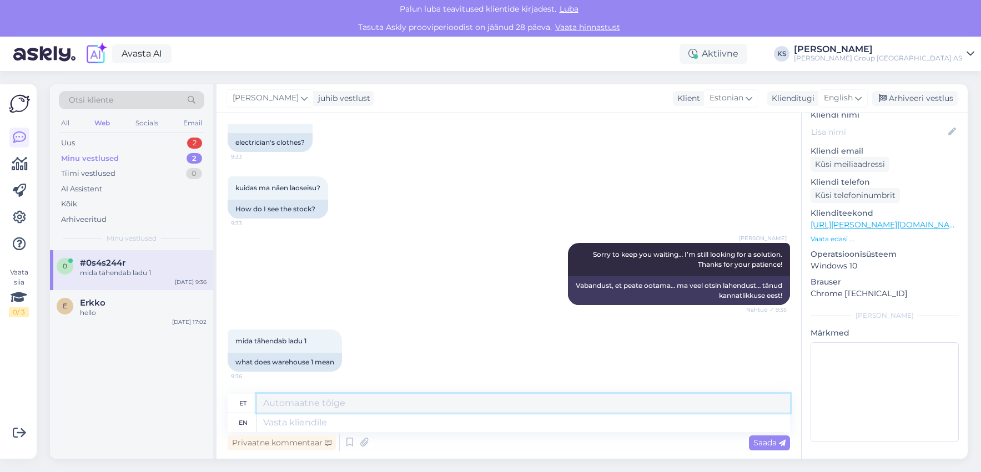
click at [325, 403] on textarea at bounding box center [522, 403] width 533 height 19
click at [83, 175] on div "Tiimi vestlused" at bounding box center [88, 173] width 54 height 11
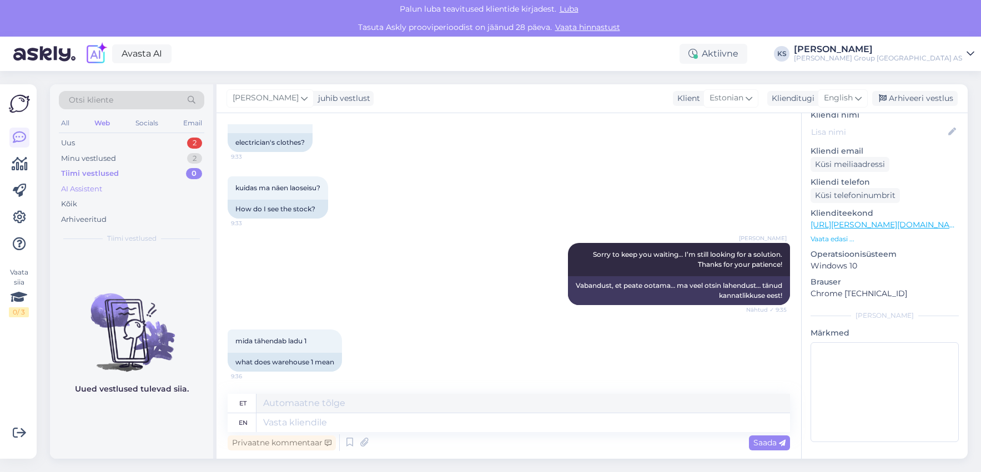
click at [83, 192] on div "AI Assistent" at bounding box center [81, 189] width 41 height 11
click at [75, 160] on div "Minu vestlused" at bounding box center [88, 158] width 55 height 11
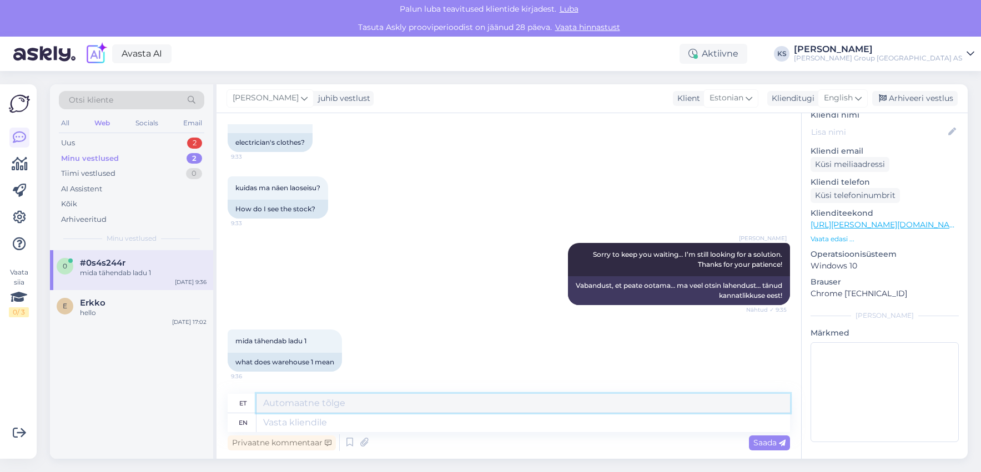
click at [310, 409] on textarea at bounding box center [522, 403] width 533 height 19
click at [311, 418] on textarea at bounding box center [522, 423] width 533 height 19
click at [313, 401] on textarea at bounding box center [522, 403] width 533 height 19
type textarea "Kui mina võtan vestluse üle, siis AI enam tagasi ei tule!"
click at [294, 419] on textarea at bounding box center [522, 423] width 533 height 19
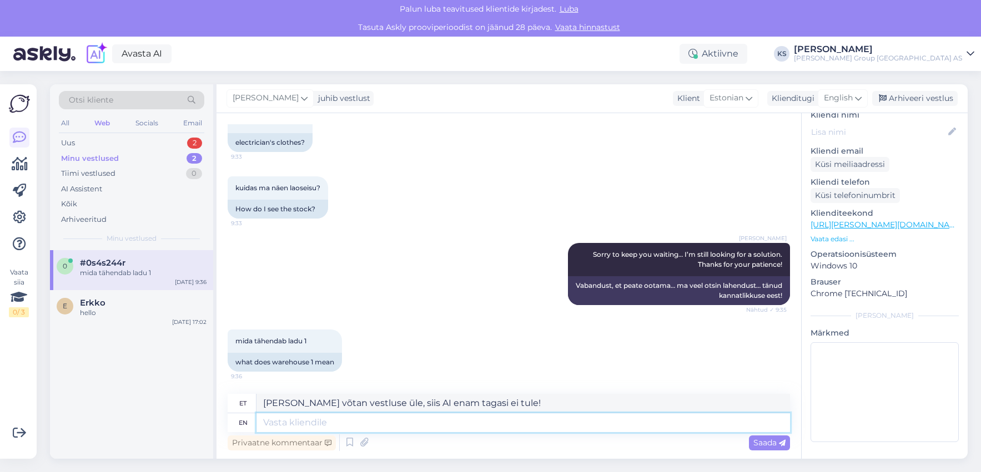
click at [294, 419] on textarea at bounding box center [522, 423] width 533 height 19
drag, startPoint x: 414, startPoint y: 392, endPoint x: 208, endPoint y: 379, distance: 205.8
click at [208, 379] on div "Otsi kliente All Web Socials Email Uus 2 Minu vestlused 2 Tiimi vestlused 0 AI …" at bounding box center [509, 271] width 918 height 375
click at [293, 421] on textarea at bounding box center [522, 423] width 533 height 19
paste textarea "Kui mina võtan vestluse üle, siis AI enam tagasi ei tule!"
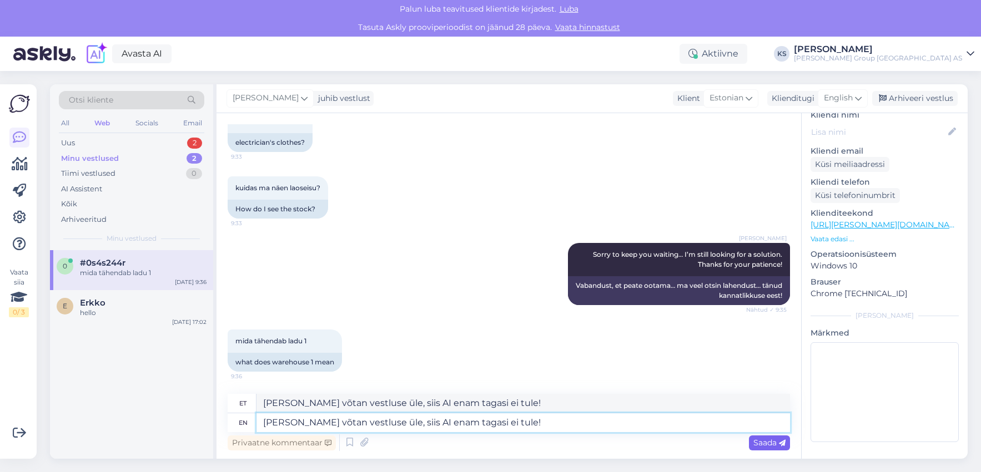
type textarea "Kui mina võtan vestluse üle, siis AI enam tagasi ei tule!"
click at [777, 445] on span "Saada" at bounding box center [769, 443] width 32 height 10
click at [771, 442] on span "Saada" at bounding box center [769, 443] width 32 height 10
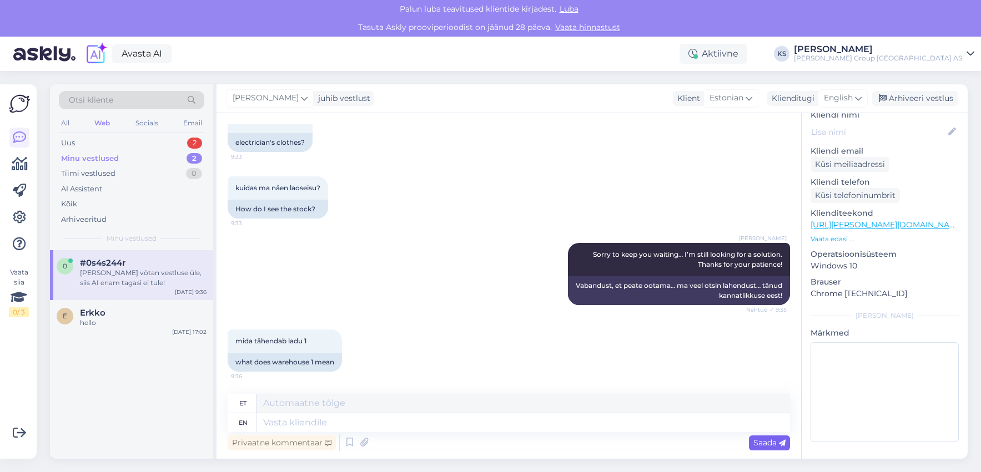
scroll to position [881, 0]
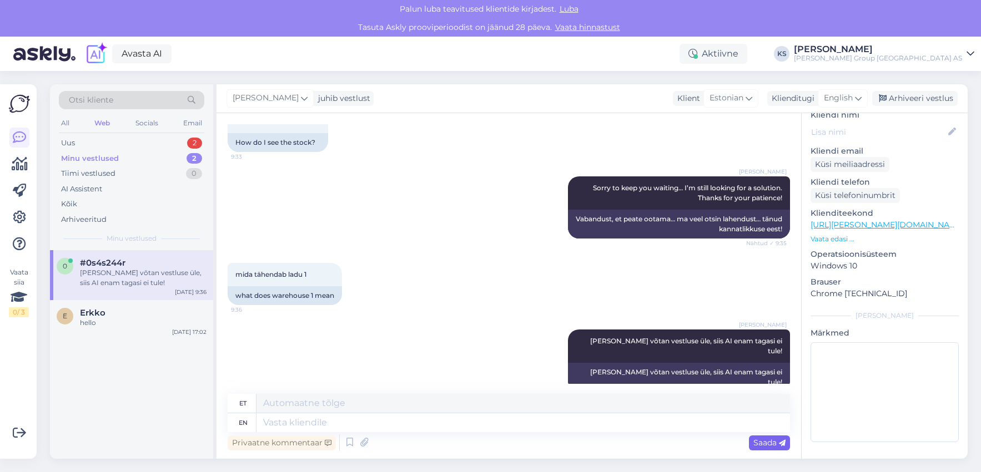
click at [771, 442] on span "Saada" at bounding box center [769, 443] width 32 height 10
click at [284, 414] on textarea at bounding box center [522, 423] width 533 height 19
paste textarea "Kui mina võtan vestluse üle, siis AI enam tagasi ei tule!"
type textarea "Kui mina võtan vestluse üle, siis AI enam tagasi ei tule!"
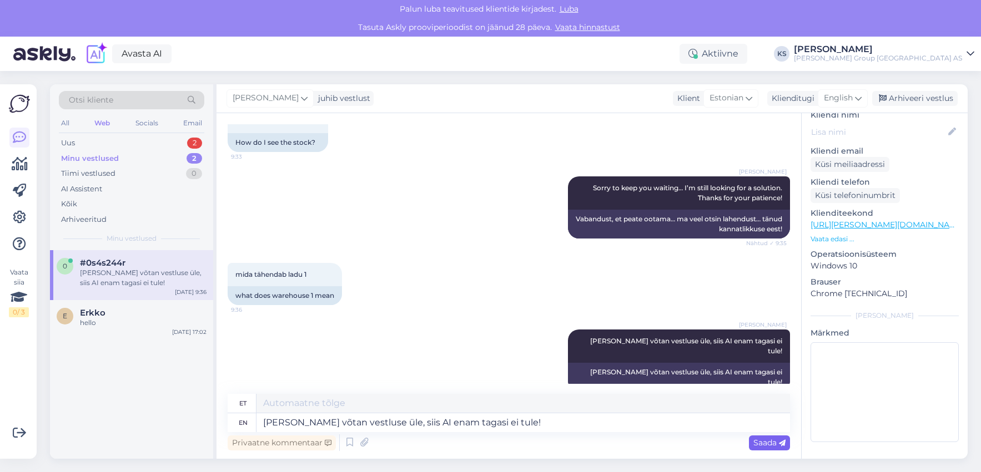
click at [764, 441] on span "Saada" at bounding box center [769, 443] width 32 height 10
type textarea "Kui mina võtan vestluse üle, siis AI enam tagasi ei tule!"
click at [764, 440] on span "Saada" at bounding box center [769, 443] width 32 height 10
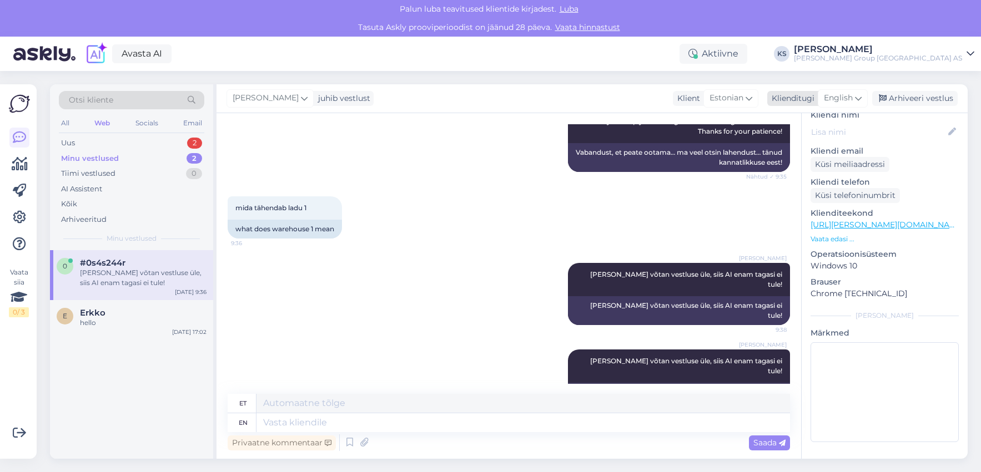
click at [857, 97] on icon at bounding box center [858, 98] width 7 height 12
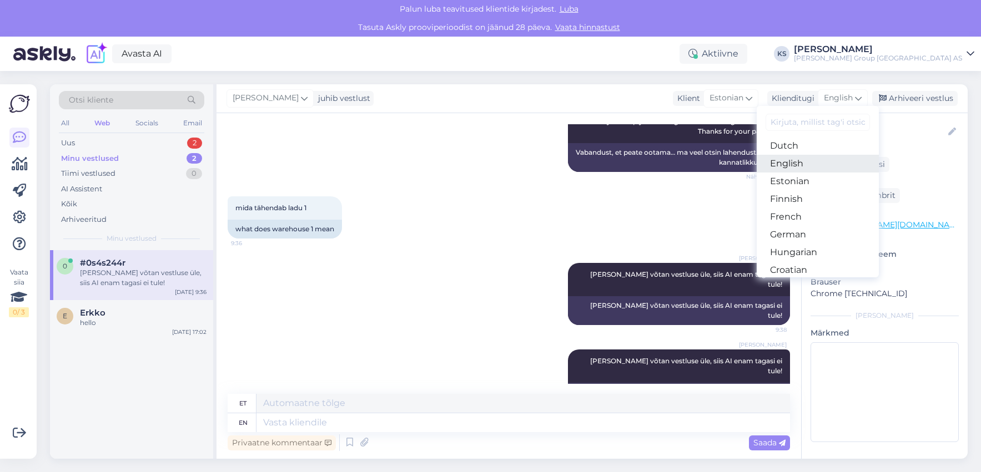
scroll to position [111, 0]
click at [803, 183] on link "Estonian" at bounding box center [818, 179] width 122 height 18
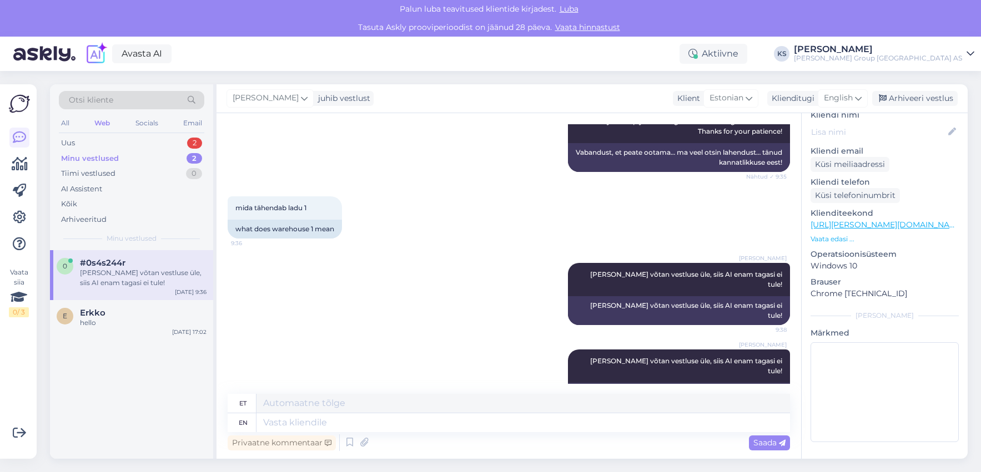
scroll to position [933, 0]
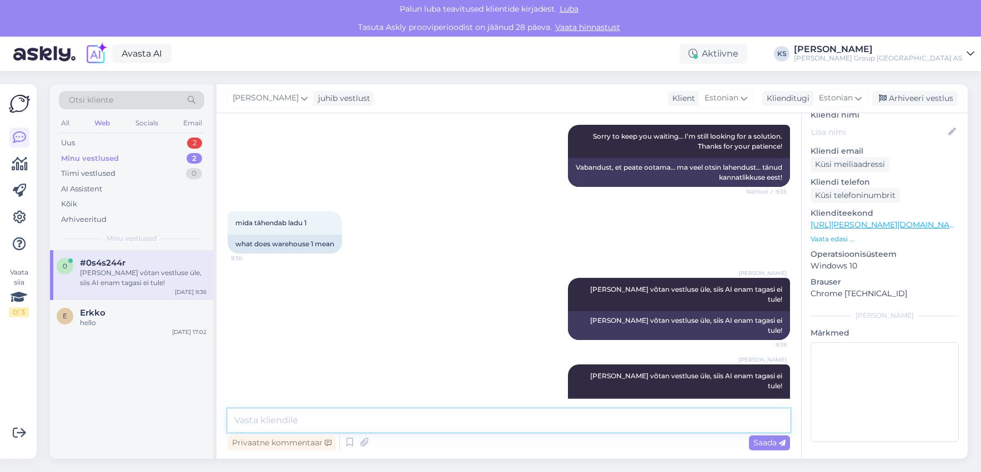
click at [563, 421] on textarea at bounding box center [509, 420] width 562 height 23
type textarea "vastatud"
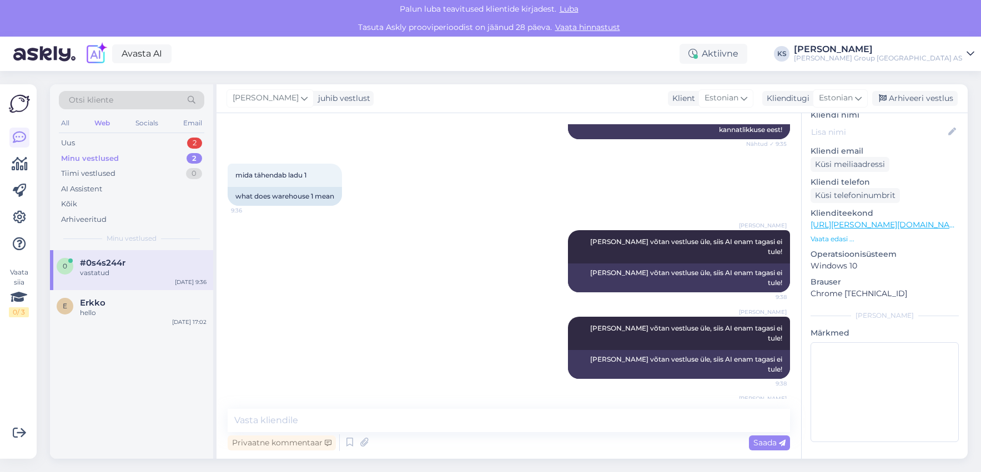
click at [99, 157] on div "Minu vestlused" at bounding box center [90, 158] width 58 height 11
click at [94, 143] on div "Uus 2" at bounding box center [131, 143] width 145 height 16
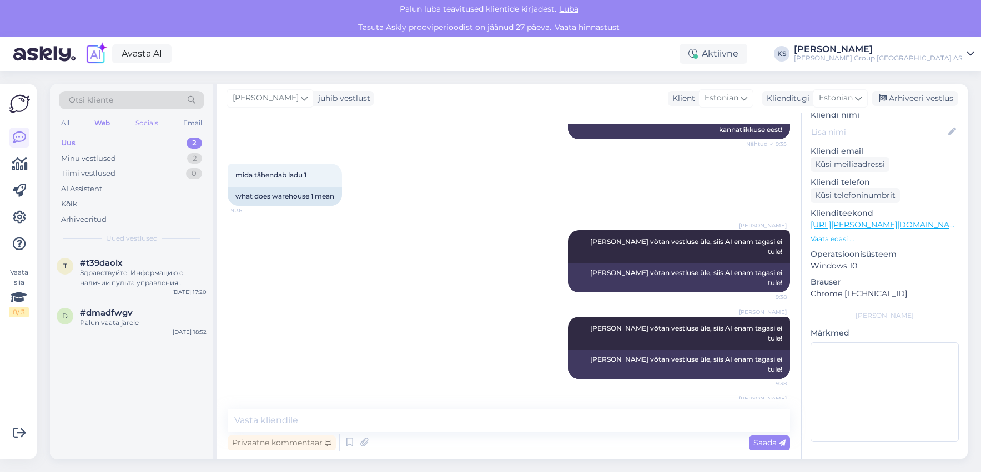
click at [145, 123] on div "Socials" at bounding box center [146, 123] width 27 height 14
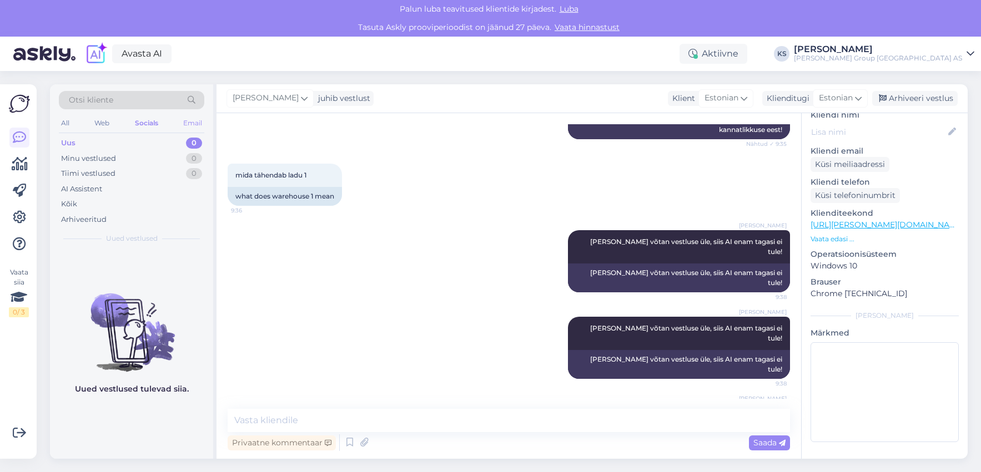
click at [195, 122] on div "Email" at bounding box center [192, 123] width 23 height 14
click at [68, 121] on div "All Web Socials Email" at bounding box center [131, 124] width 145 height 17
click at [67, 122] on div "All" at bounding box center [65, 123] width 13 height 14
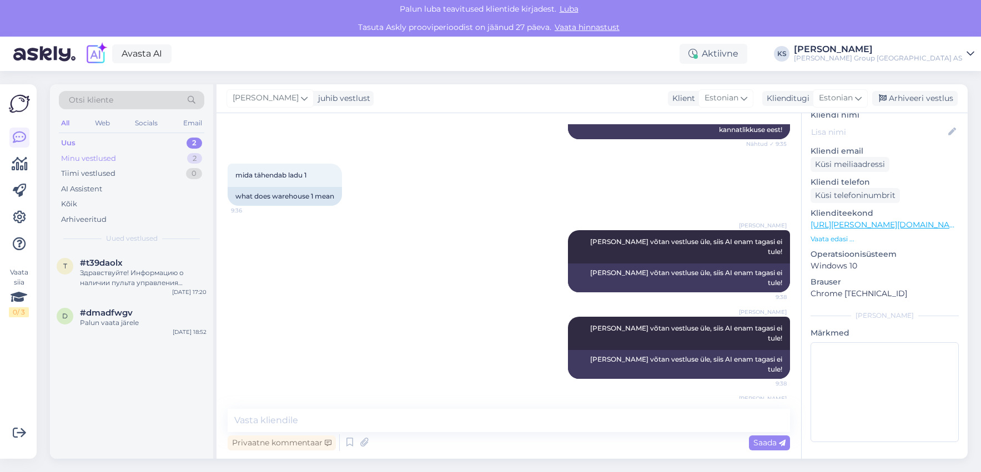
click at [100, 161] on div "Minu vestlused" at bounding box center [88, 158] width 55 height 11
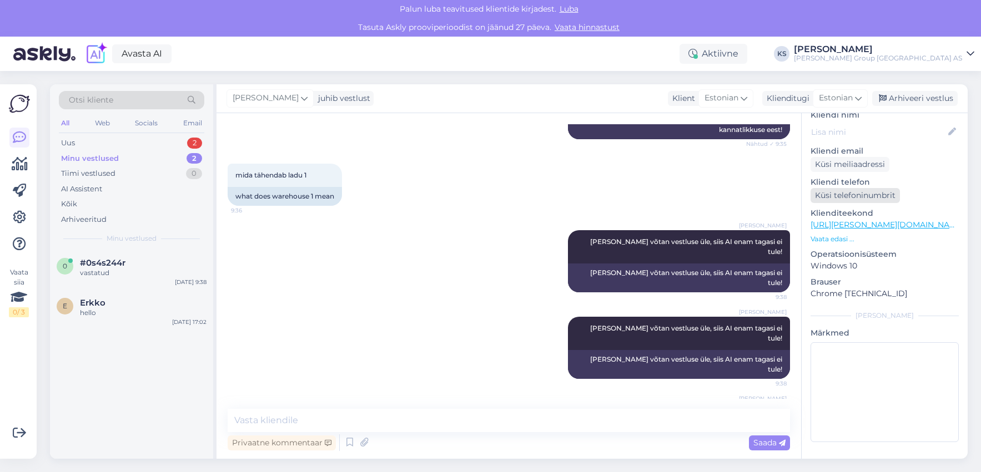
click at [853, 195] on div "Küsi telefoninumbrit" at bounding box center [854, 195] width 89 height 15
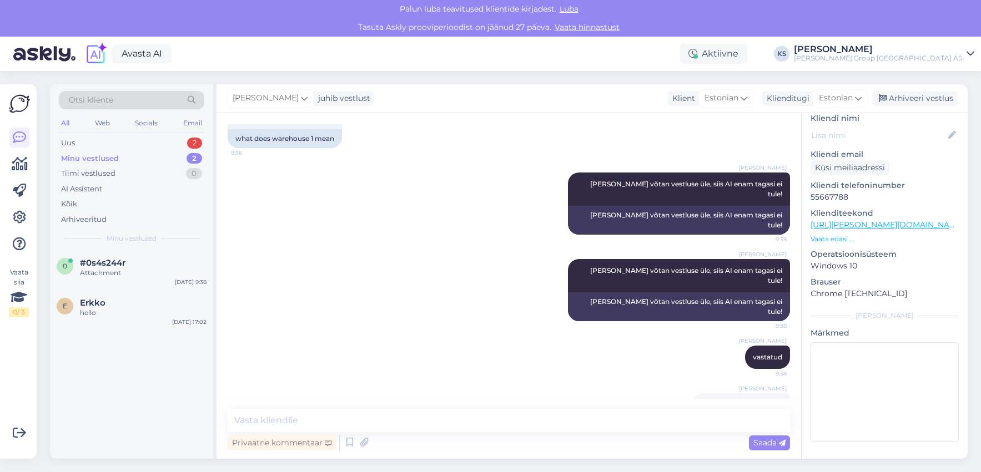
scroll to position [110, 0]
click at [283, 419] on textarea at bounding box center [509, 420] width 562 height 23
click at [346, 441] on icon at bounding box center [349, 443] width 13 height 17
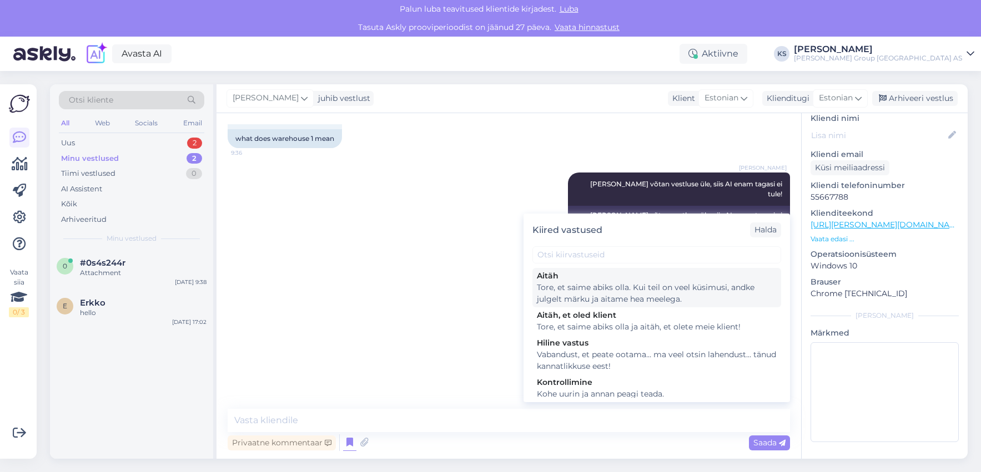
click at [646, 293] on div "Tore, et saime abiks olla. Kui teil on veel küsimusi, andke julgelt märku ja ai…" at bounding box center [657, 293] width 240 height 23
type textarea "Tore, et saime abiks olla. Kui teil on veel küsimusi, andke julgelt märku ja ai…"
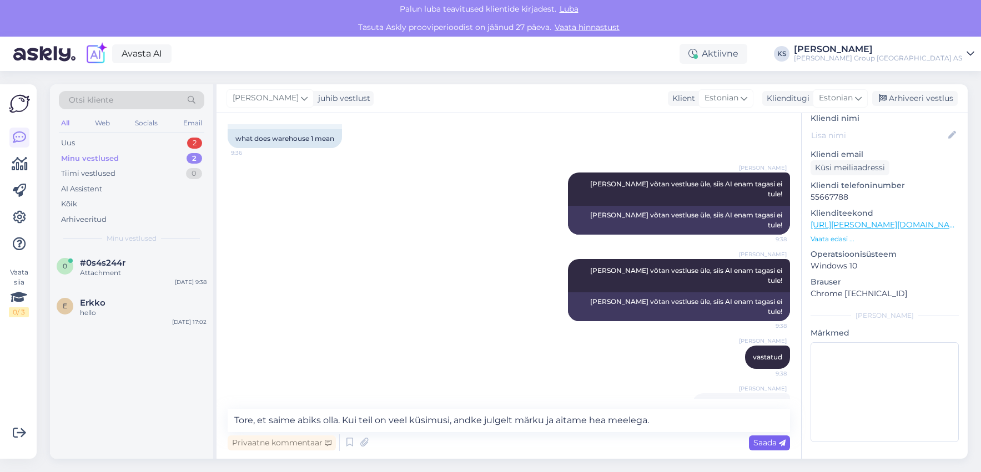
click at [760, 444] on span "Saada" at bounding box center [769, 443] width 32 height 10
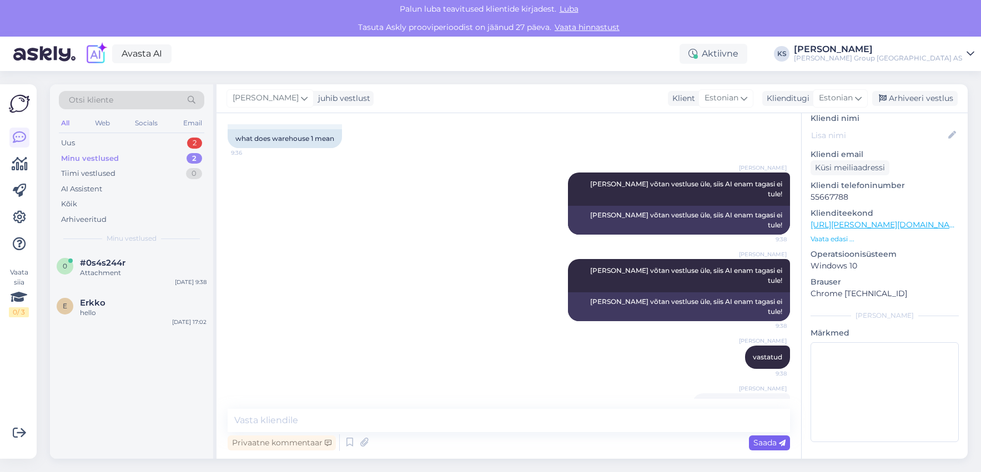
scroll to position [1096, 0]
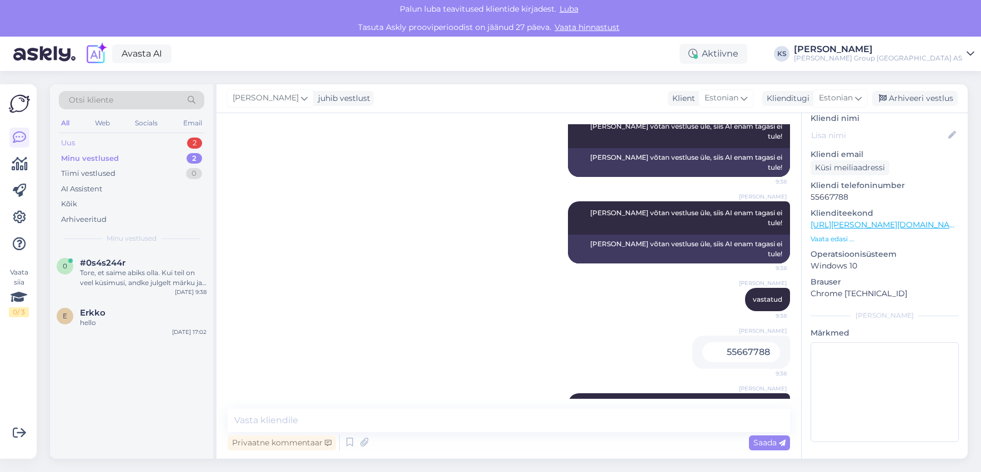
click at [73, 142] on div "Uus" at bounding box center [68, 143] width 14 height 11
click at [94, 281] on div "Здравствуйте! Информацию о наличии пульта управления лазером Rugby 640g и фасад…" at bounding box center [143, 278] width 127 height 20
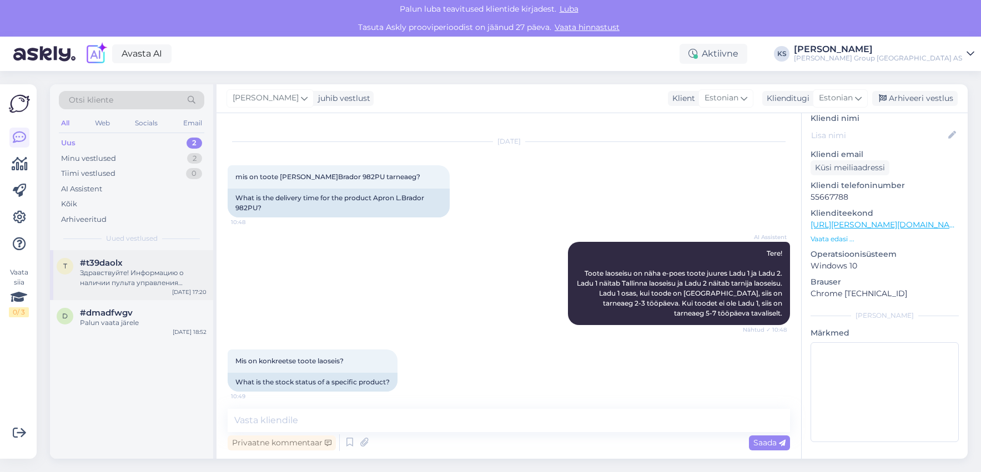
scroll to position [114, 0]
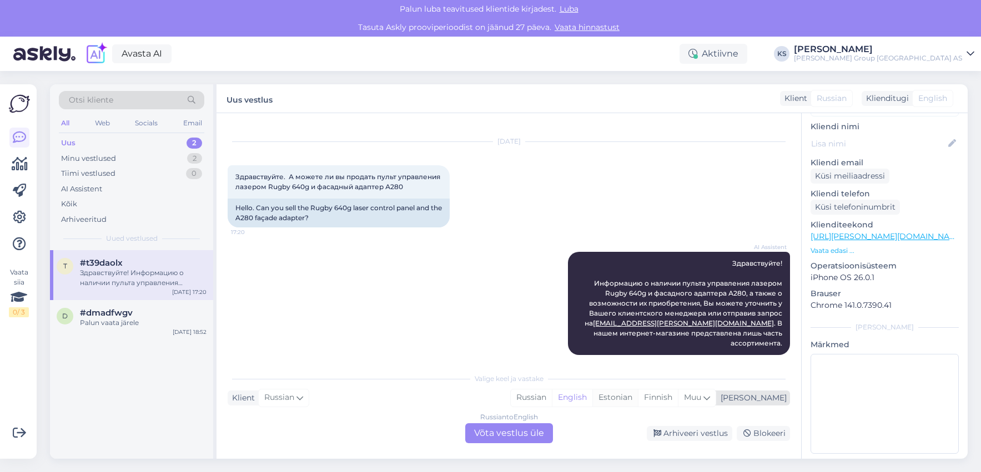
click at [638, 395] on div "Estonian" at bounding box center [615, 398] width 46 height 17
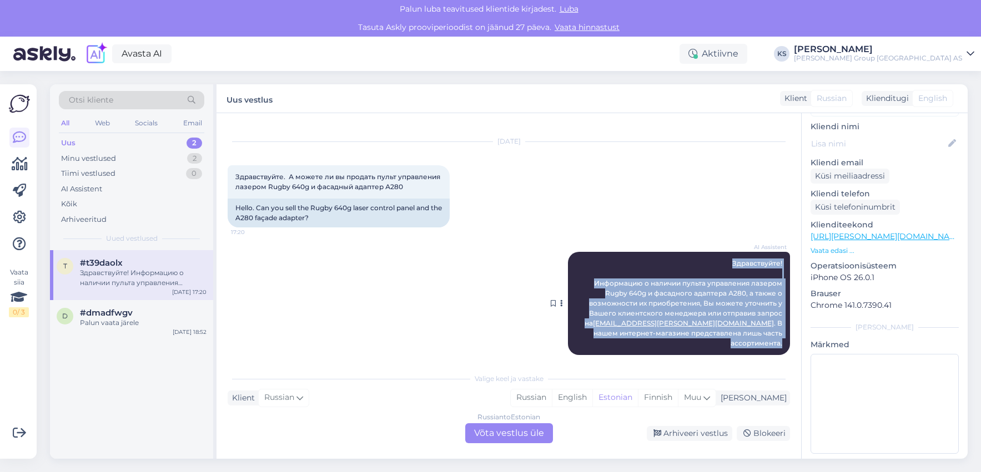
drag, startPoint x: 725, startPoint y: 261, endPoint x: 776, endPoint y: 336, distance: 90.7
click at [776, 336] on div "AI Assistent Здравствуйте! Информацию о наличии пульта управления лазером Rugby…" at bounding box center [679, 303] width 222 height 103
copy span "Здравствуйте! Информацию о наличии пульта управления лазером Rugby 640g и фасад…"
click at [762, 264] on span "Здравствуйте! Информацию о наличии пульта управления лазером Rugby 640g и фасад…" at bounding box center [683, 303] width 199 height 88
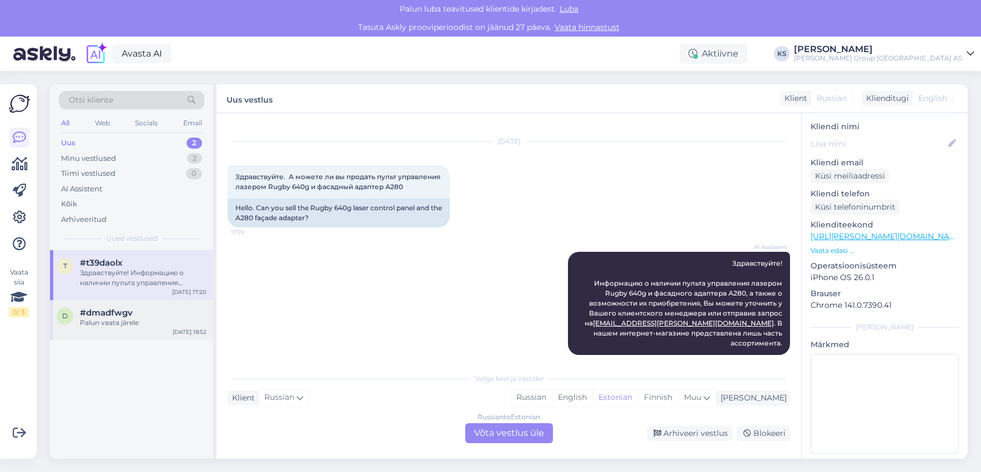
click at [103, 320] on div "Palun vaata järele" at bounding box center [143, 323] width 127 height 10
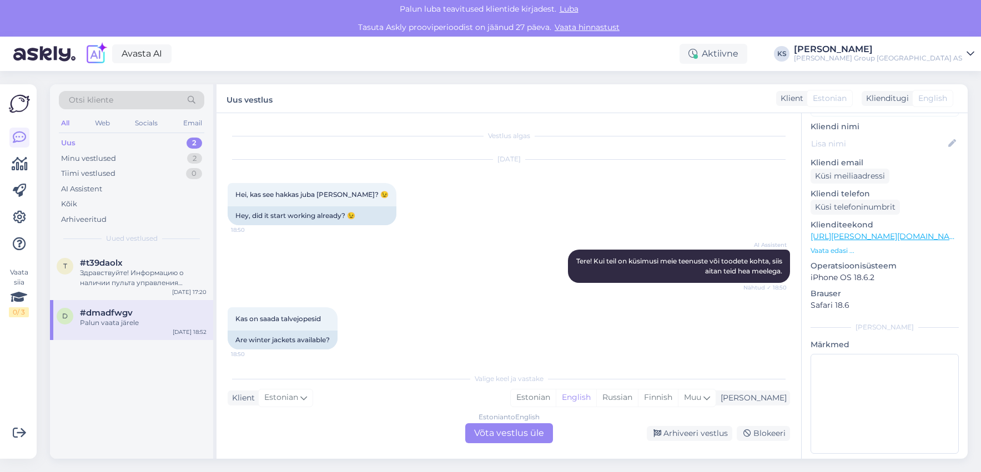
scroll to position [58, 0]
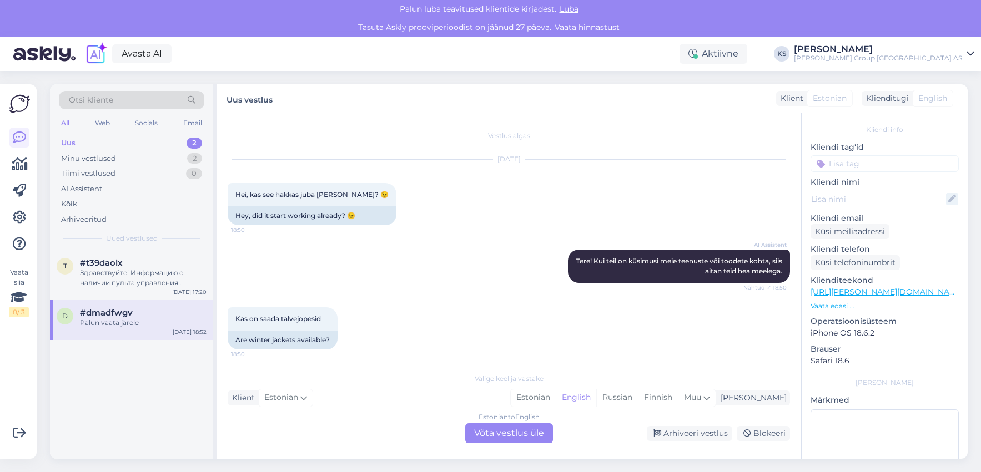
click at [946, 193] on icon at bounding box center [952, 199] width 12 height 12
type input "Indrek"
click at [895, 155] on input at bounding box center [884, 163] width 148 height 17
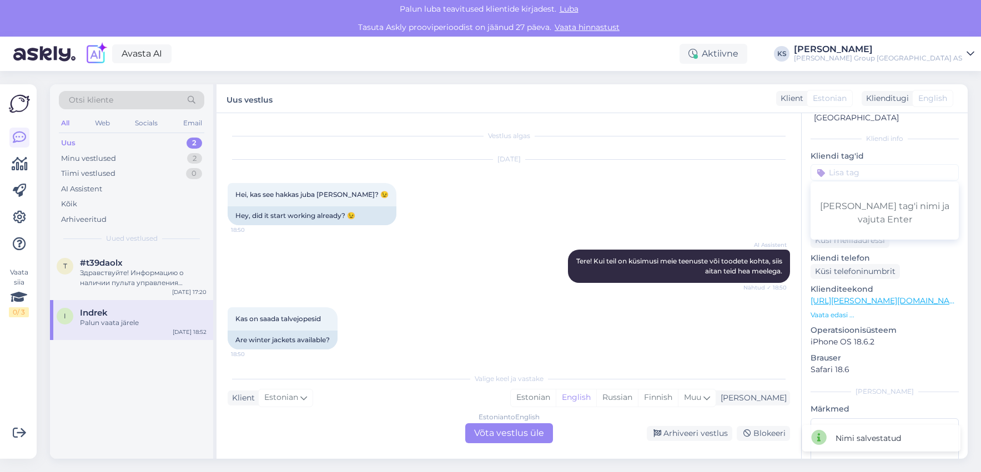
scroll to position [67, 0]
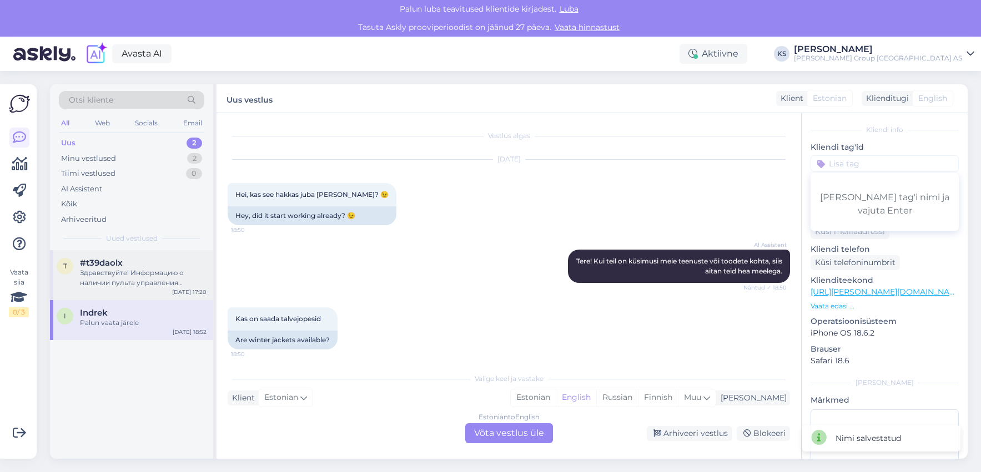
click at [115, 271] on div "Здравствуйте! Информацию о наличии пульта управления лазером Rugby 640g и фасад…" at bounding box center [143, 278] width 127 height 20
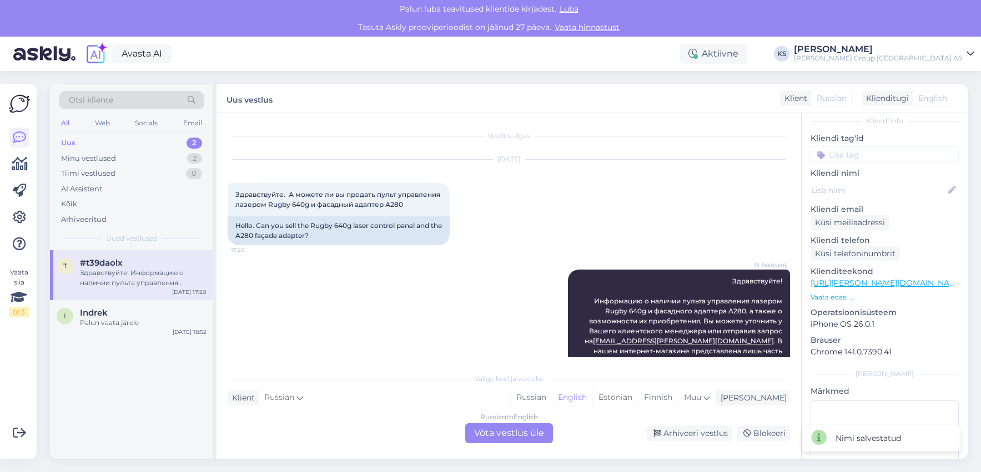
scroll to position [58, 0]
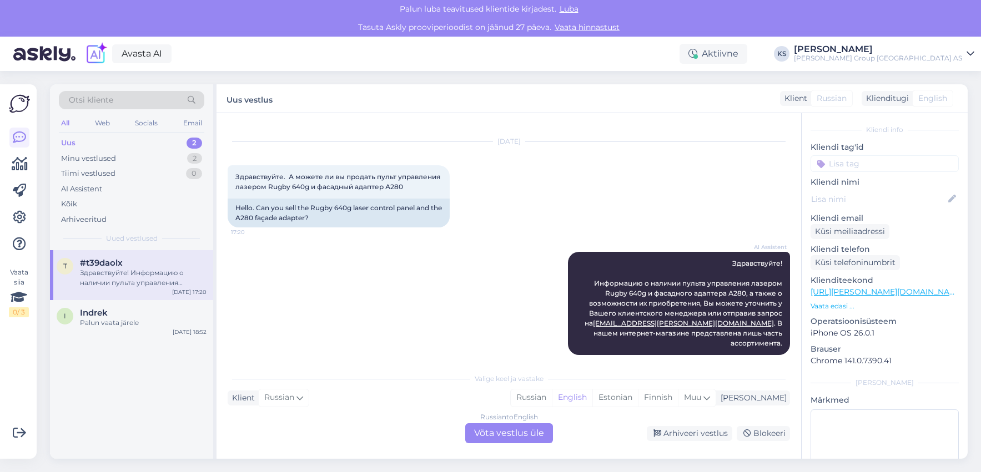
click at [969, 52] on icon at bounding box center [970, 53] width 8 height 9
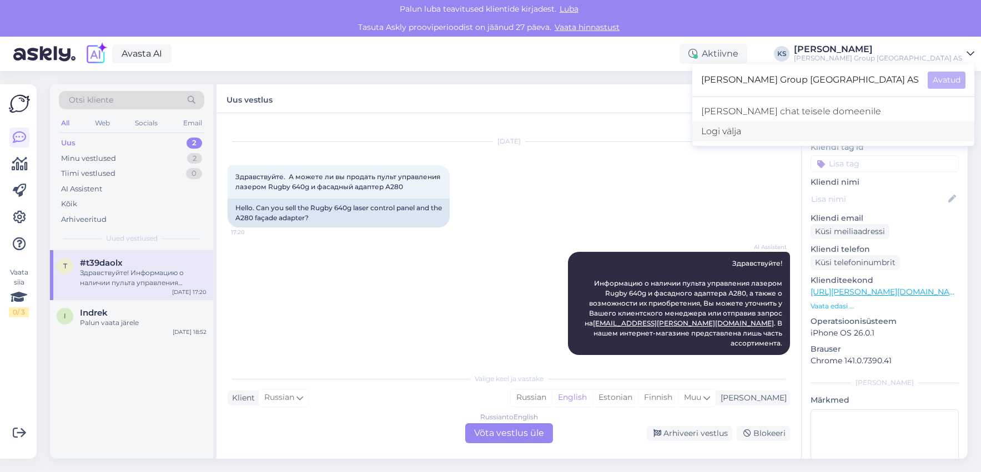
click at [854, 134] on div "Logi välja" at bounding box center [833, 132] width 282 height 20
